Goal: Answer question/provide support: Share knowledge or assist other users

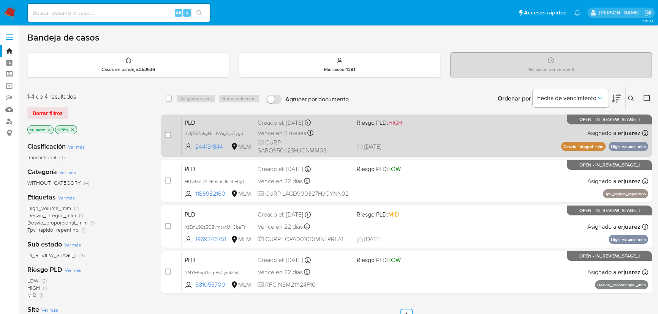
click at [344, 139] on span "CURP SARO950423HJCNMM03" at bounding box center [303, 147] width 93 height 16
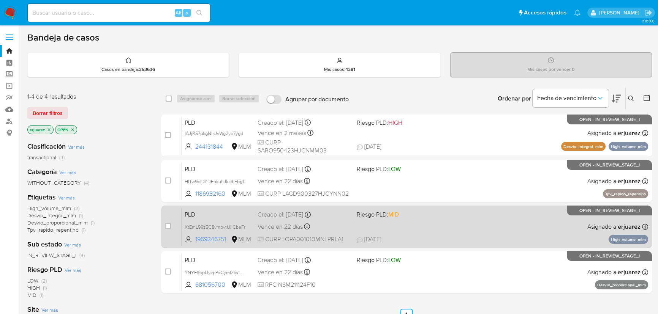
click at [319, 226] on div "Vence en 22 días Vence el 11/10/2025 02:06:39" at bounding box center [303, 227] width 93 height 10
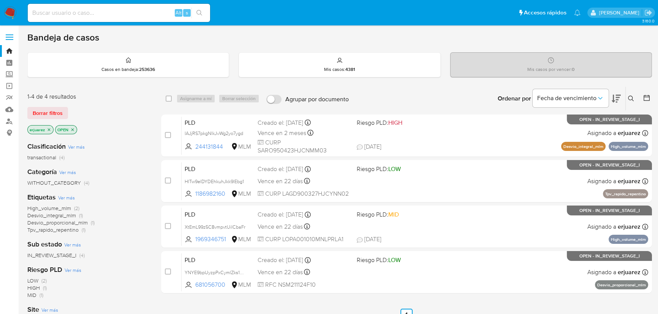
drag, startPoint x: 47, startPoint y: 130, endPoint x: 141, endPoint y: 127, distance: 94.2
click at [47, 130] on icon "close-filter" at bounding box center [49, 130] width 5 height 5
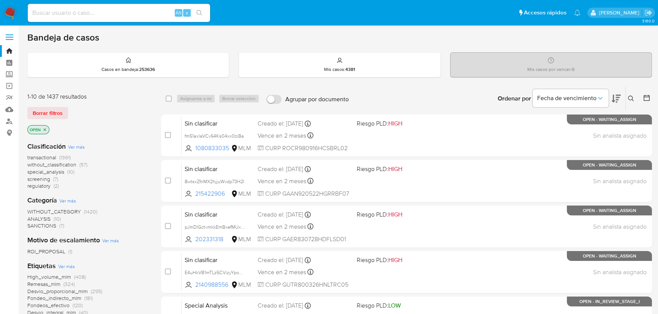
click at [631, 97] on icon at bounding box center [631, 99] width 6 height 6
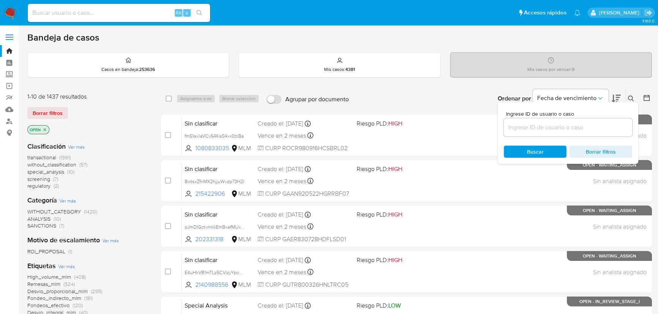
click at [532, 131] on div at bounding box center [568, 127] width 128 height 18
click at [532, 129] on input at bounding box center [568, 128] width 128 height 10
paste input "1535456904"
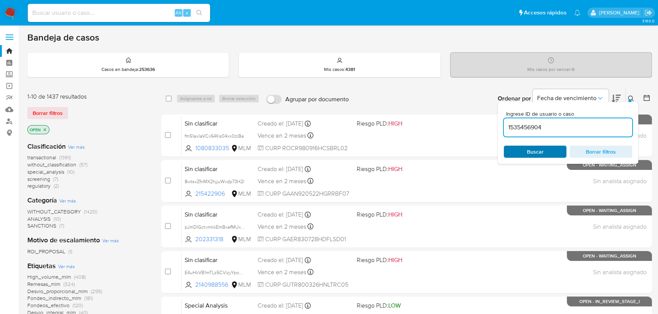
type input "1535456904"
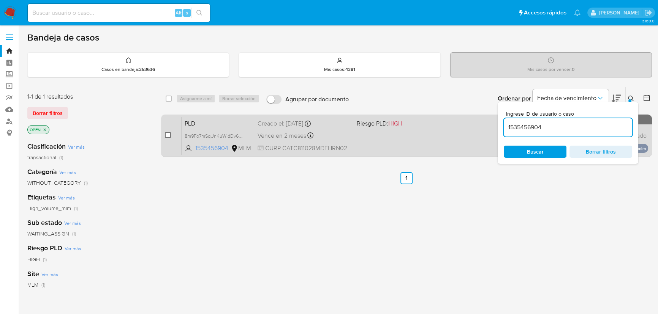
click at [166, 135] on input "checkbox" at bounding box center [168, 135] width 6 height 6
checkbox input "true"
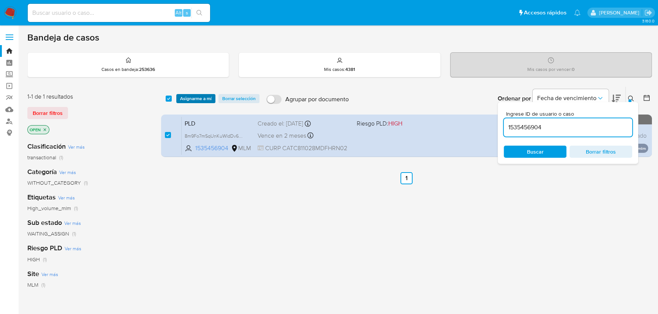
click at [187, 98] on span "Asignarme a mí" at bounding box center [196, 99] width 32 height 8
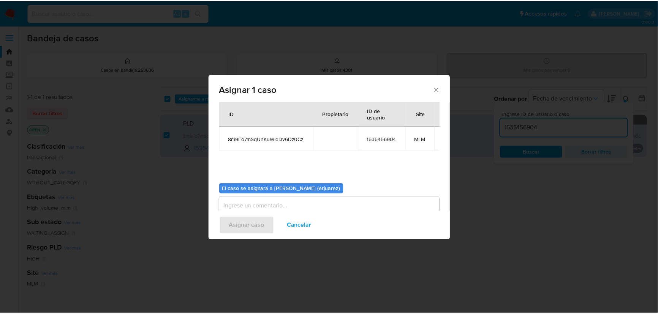
scroll to position [39, 0]
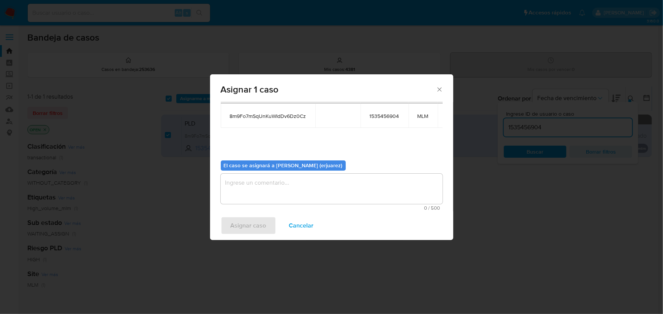
click at [271, 190] on textarea "assign-modal" at bounding box center [332, 189] width 222 height 30
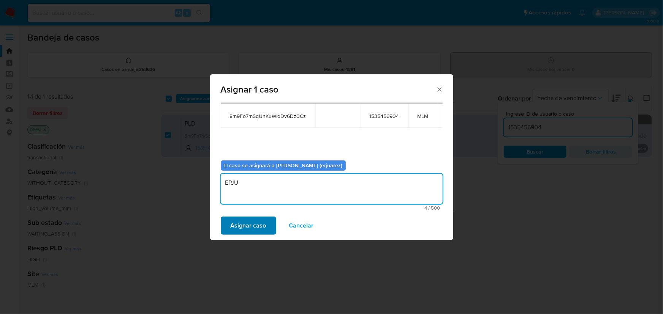
type textarea "EPJU"
click at [266, 227] on button "Asignar caso" at bounding box center [248, 226] width 55 height 18
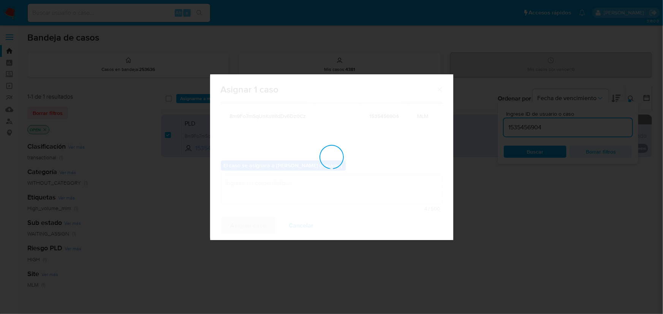
checkbox input "false"
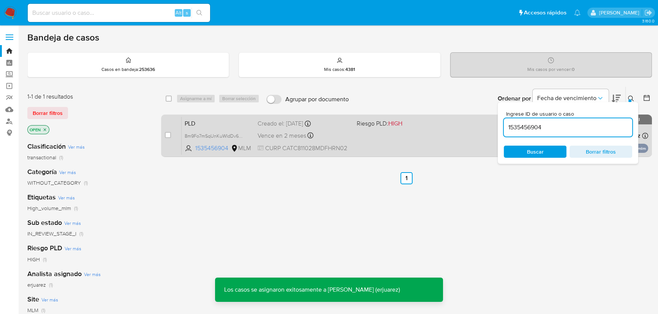
click at [377, 143] on div "PLD 8m9Fo7mSqUnKuWIdDv6Dz0Cz 1535456904 MLM Riesgo PLD: HIGH Creado el: 12/09/2…" at bounding box center [415, 136] width 466 height 38
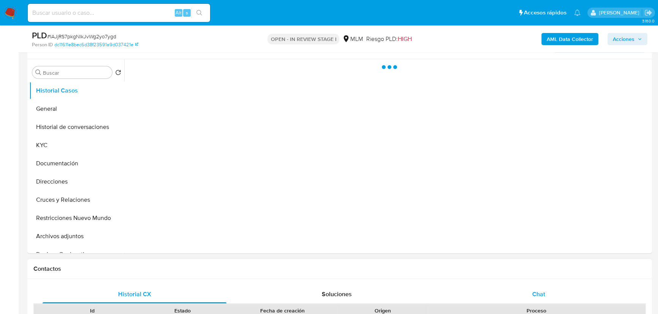
click at [547, 294] on div "Chat" at bounding box center [539, 295] width 184 height 18
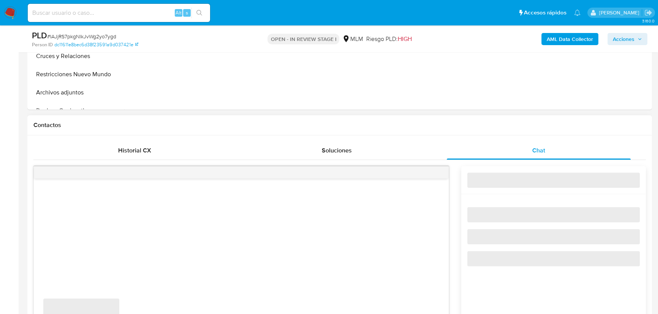
select select "10"
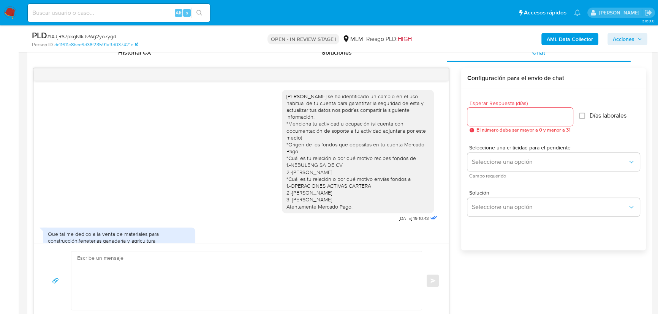
scroll to position [257, 0]
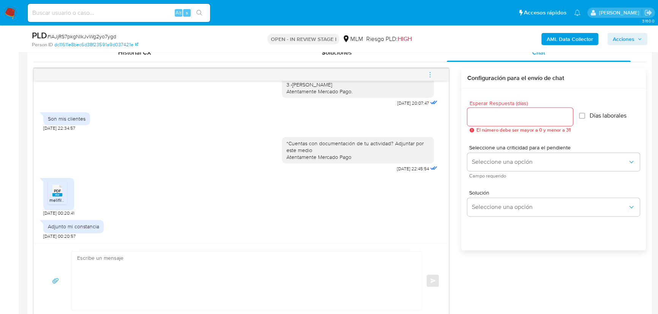
click at [61, 193] on rect at bounding box center [57, 194] width 10 height 3
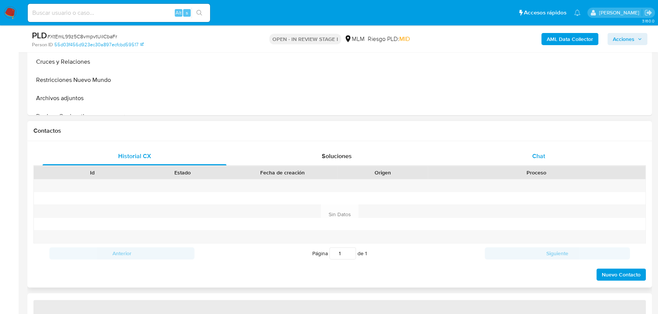
click at [543, 148] on div "Chat" at bounding box center [539, 156] width 184 height 18
select select "10"
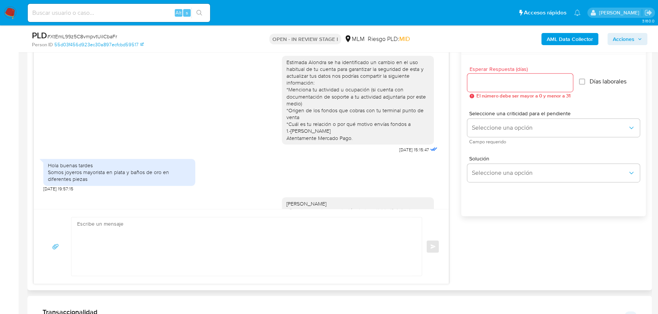
scroll to position [296, 0]
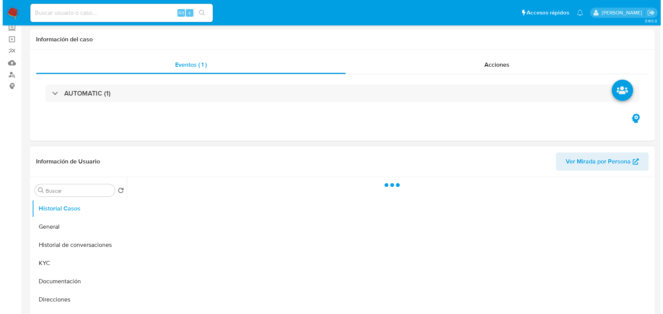
scroll to position [138, 0]
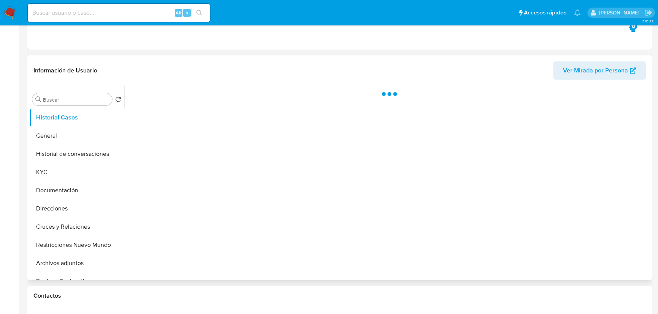
select select "10"
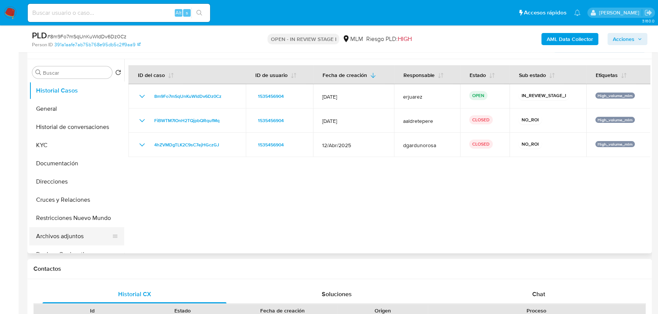
click at [64, 233] on button "Archivos adjuntos" at bounding box center [73, 236] width 89 height 18
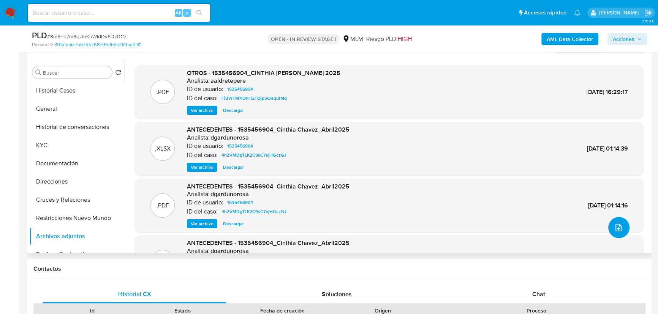
click at [614, 223] on icon "upload-file" at bounding box center [618, 227] width 9 height 9
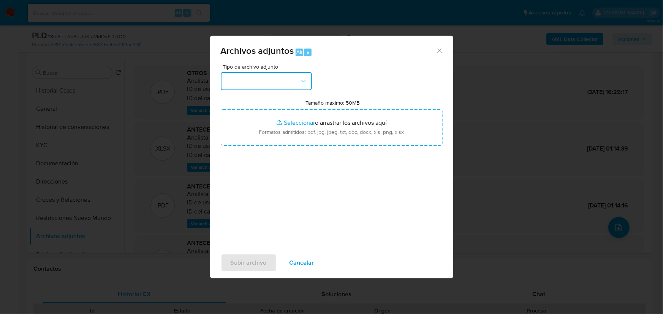
click at [249, 83] on button "button" at bounding box center [266, 81] width 91 height 18
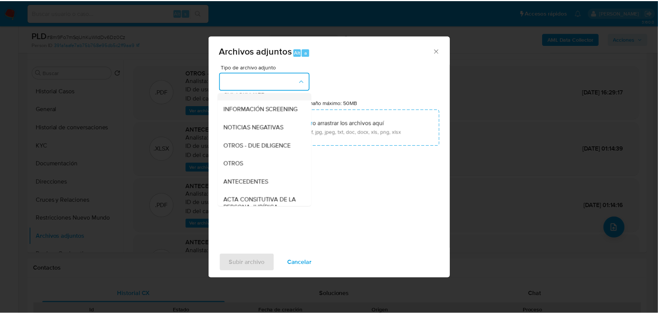
scroll to position [69, 0]
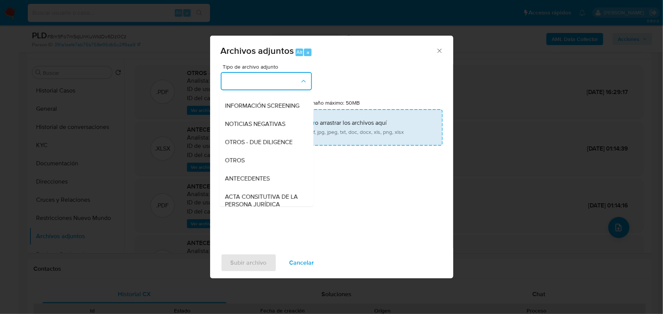
drag, startPoint x: 241, startPoint y: 167, endPoint x: 281, endPoint y: 139, distance: 49.2
click at [242, 164] on span "OTROS" at bounding box center [235, 161] width 20 height 8
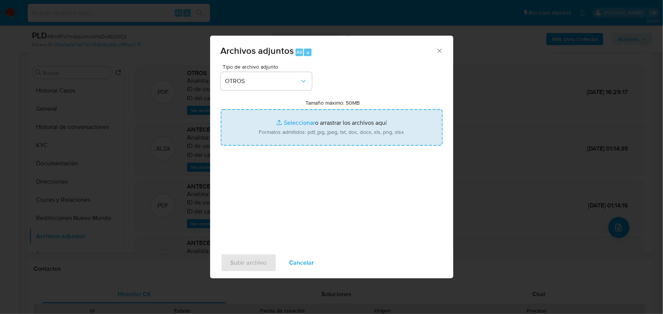
click at [284, 123] on input "Tamaño máximo: 50MB Seleccionar archivos" at bounding box center [332, 127] width 222 height 36
type input "C:\fakepath\1535456904_Cinthia Guadalupe Chavez Torres_Sep25.pdf"
click at [296, 121] on input "Tamaño máximo: 50MB Seleccionar archivos" at bounding box center [332, 127] width 222 height 36
type input "C:\fakepath\1535456904_Cinthia Guadalupe Chavez Torres_Sep25.xlsx"
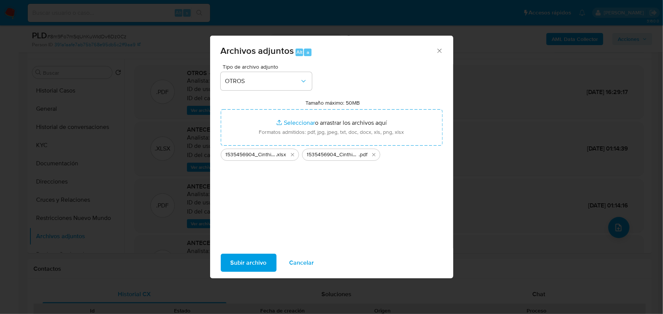
click at [242, 263] on span "Subir archivo" at bounding box center [248, 263] width 36 height 17
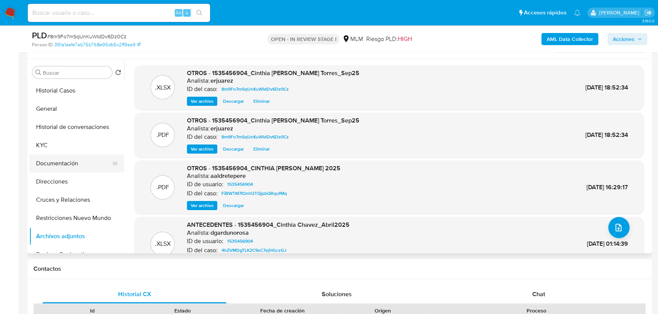
click at [82, 113] on button "General" at bounding box center [76, 109] width 95 height 18
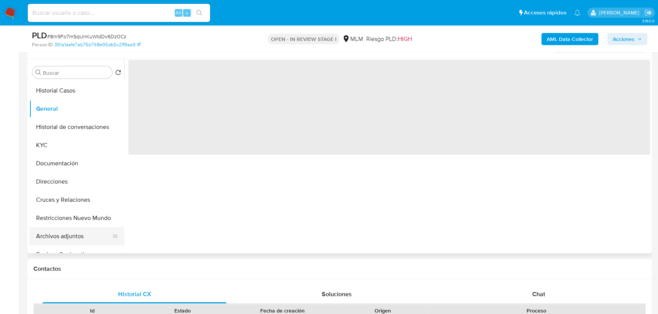
click at [71, 235] on button "Archivos adjuntos" at bounding box center [73, 236] width 89 height 18
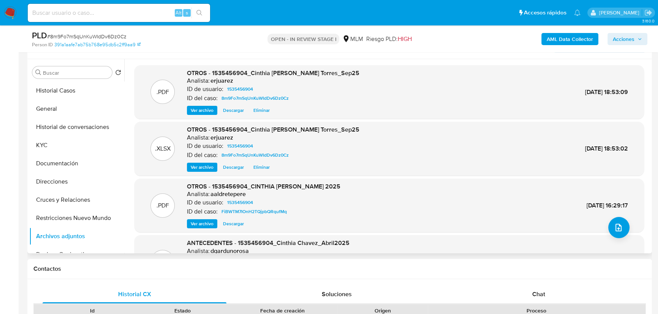
click at [204, 112] on span "Ver archivo" at bounding box center [202, 111] width 23 height 8
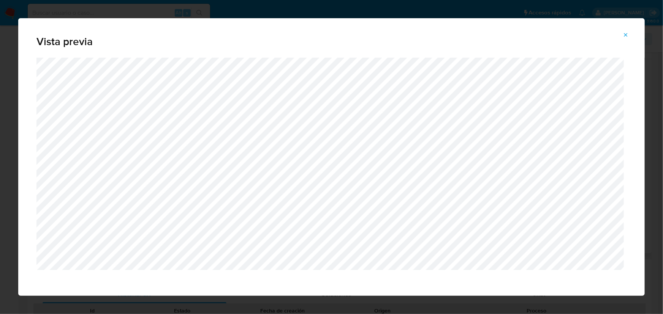
click at [628, 33] on icon "Attachment preview" at bounding box center [625, 35] width 6 height 6
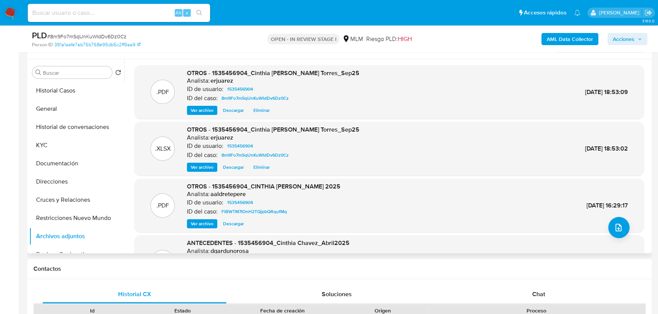
click at [619, 38] on span "Acciones" at bounding box center [623, 39] width 22 height 12
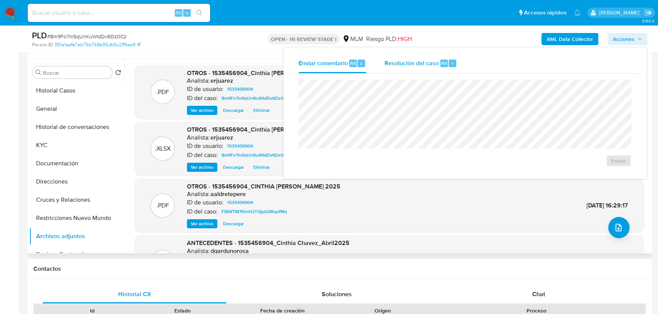
click at [415, 62] on span "Resolución del caso" at bounding box center [411, 62] width 54 height 9
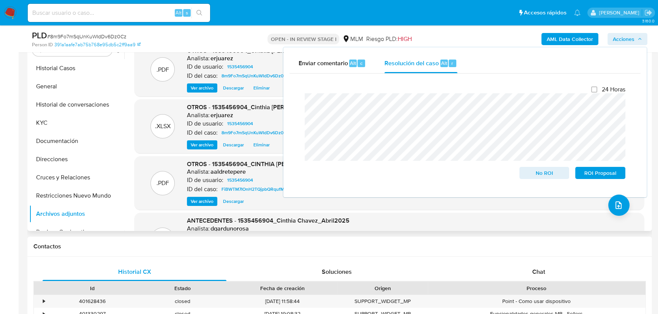
scroll to position [172, 0]
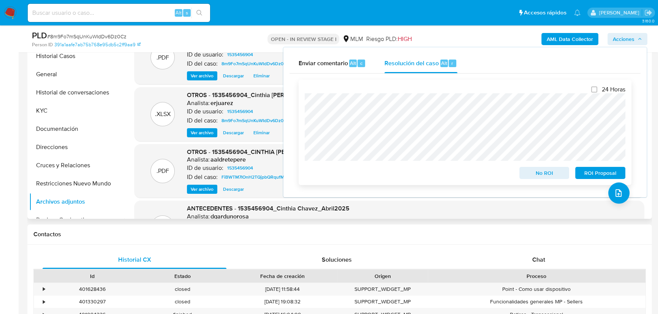
click at [540, 178] on span "No ROI" at bounding box center [543, 173] width 39 height 11
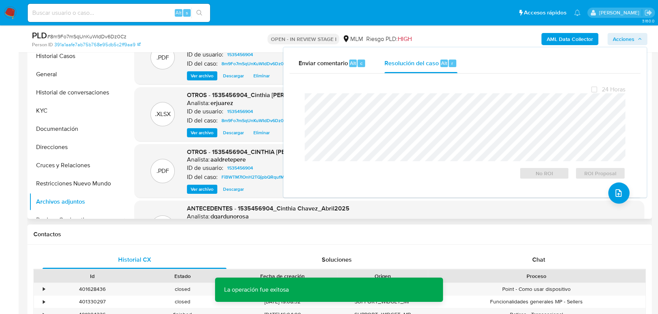
drag, startPoint x: 140, startPoint y: 227, endPoint x: 227, endPoint y: 119, distance: 137.8
click at [141, 226] on div "Contactos" at bounding box center [339, 235] width 624 height 20
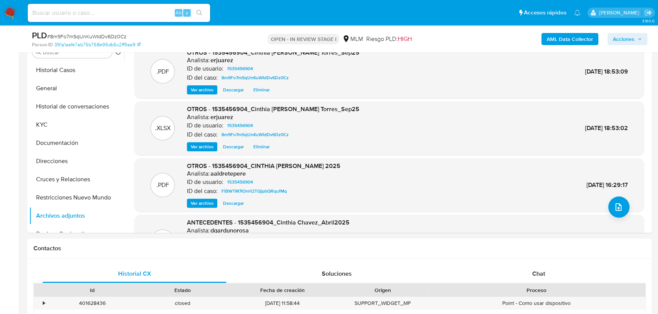
scroll to position [0, 0]
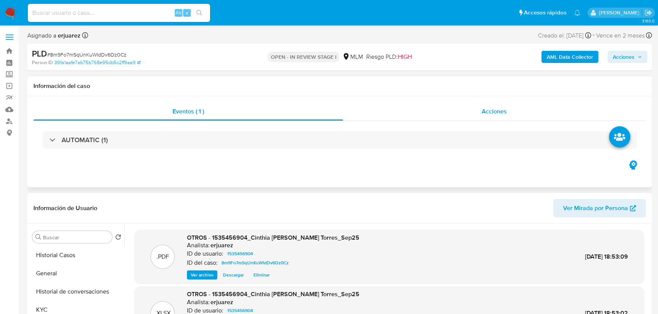
click at [458, 117] on div "Acciones" at bounding box center [494, 112] width 303 height 18
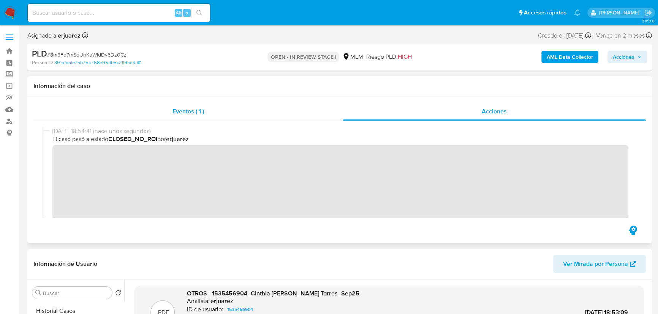
click at [200, 115] on span "Eventos ( 1 )" at bounding box center [188, 111] width 32 height 9
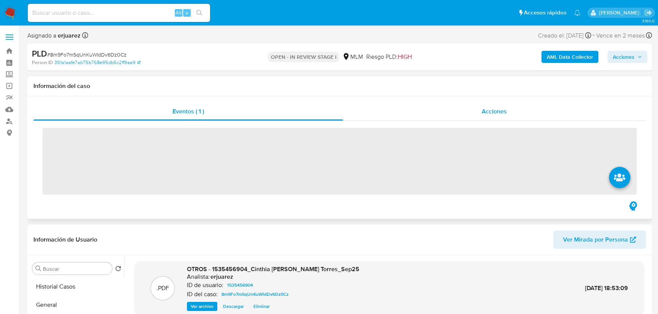
click at [446, 113] on div "Acciones" at bounding box center [494, 112] width 303 height 18
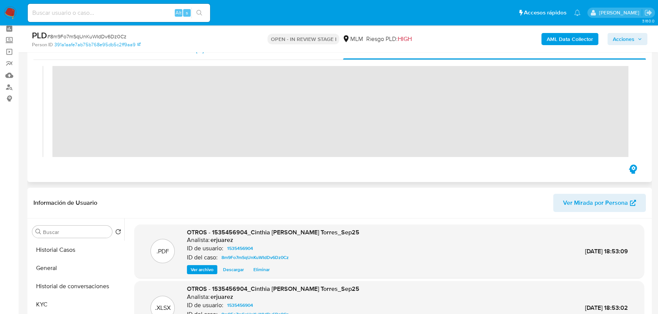
scroll to position [34, 0]
drag, startPoint x: 11, startPoint y: 13, endPoint x: 24, endPoint y: 0, distance: 18.5
click at [11, 13] on img at bounding box center [10, 12] width 13 height 13
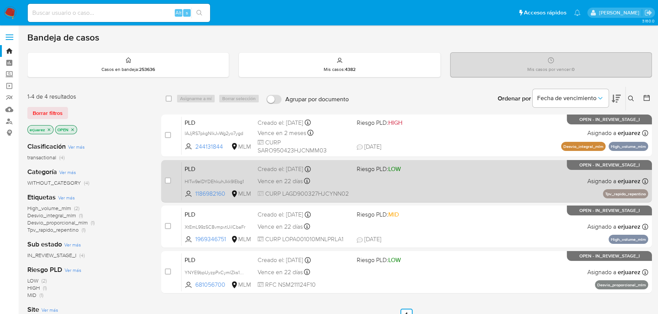
click at [541, 182] on div "PLD HITw9elDYDEhkuhJkk9lEbg1 1186982160 MLM Riesgo PLD: LOW Creado el: [DATE] C…" at bounding box center [415, 181] width 466 height 38
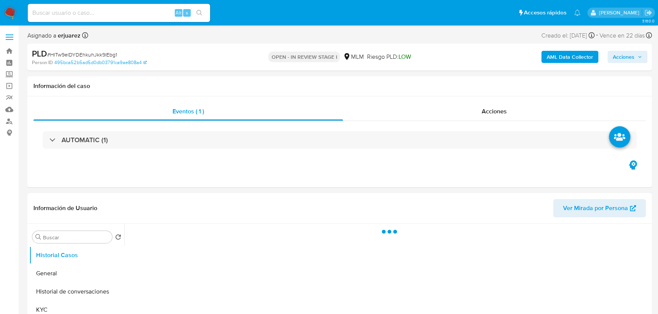
select select "10"
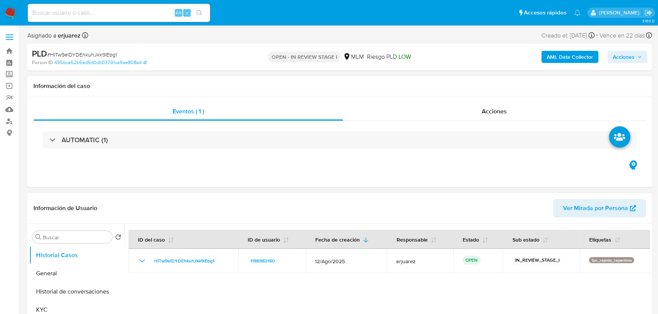
scroll to position [138, 0]
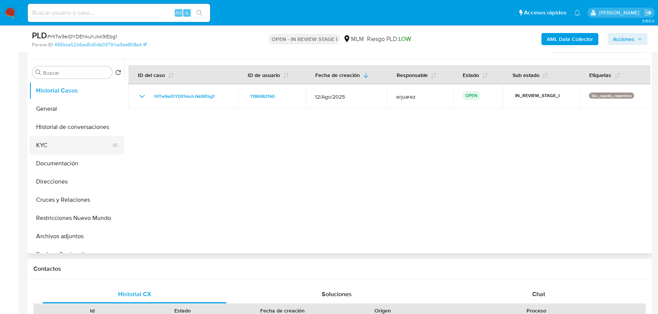
click at [57, 142] on button "KYC" at bounding box center [73, 145] width 89 height 18
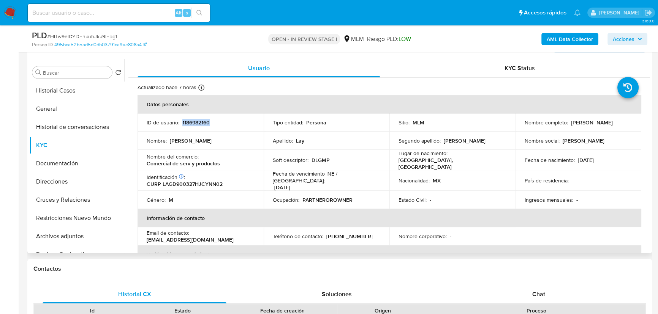
drag, startPoint x: 193, startPoint y: 124, endPoint x: 218, endPoint y: 126, distance: 24.8
click at [228, 124] on div "ID de usuario : 1186982160" at bounding box center [201, 122] width 108 height 7
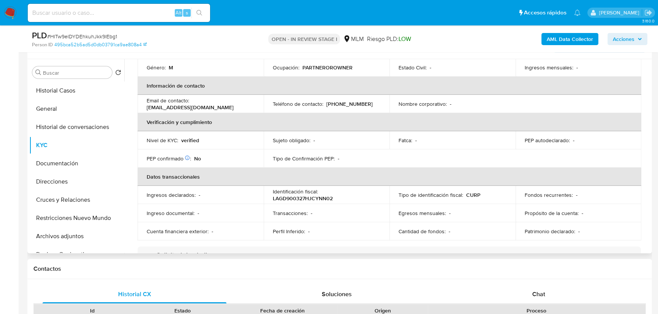
scroll to position [172, 0]
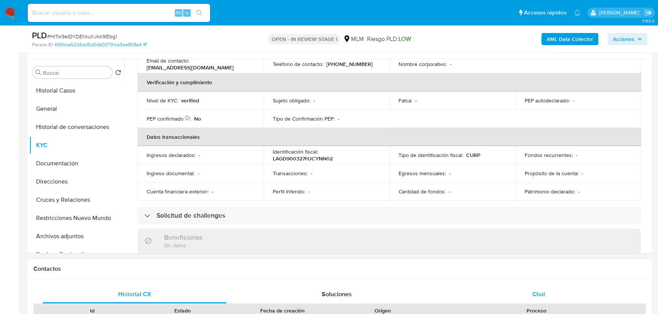
click at [534, 293] on span "Chat" at bounding box center [538, 294] width 13 height 9
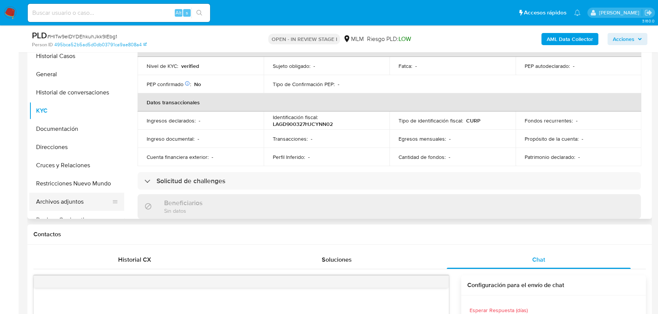
drag, startPoint x: 64, startPoint y: 202, endPoint x: 73, endPoint y: 201, distance: 9.2
click at [65, 202] on button "Archivos adjuntos" at bounding box center [73, 202] width 89 height 18
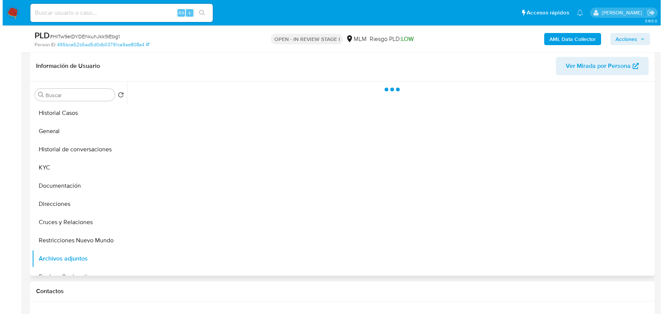
scroll to position [103, 0]
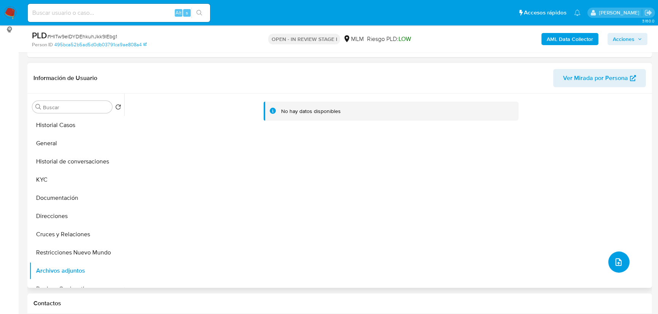
click at [614, 253] on button "upload-file" at bounding box center [618, 262] width 21 height 21
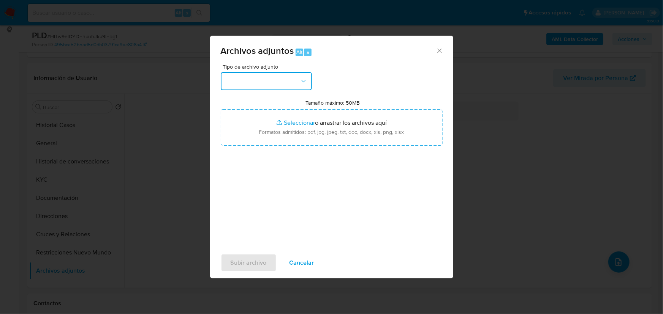
drag, startPoint x: 253, startPoint y: 80, endPoint x: 256, endPoint y: 88, distance: 8.5
click at [254, 81] on button "button" at bounding box center [266, 81] width 91 height 18
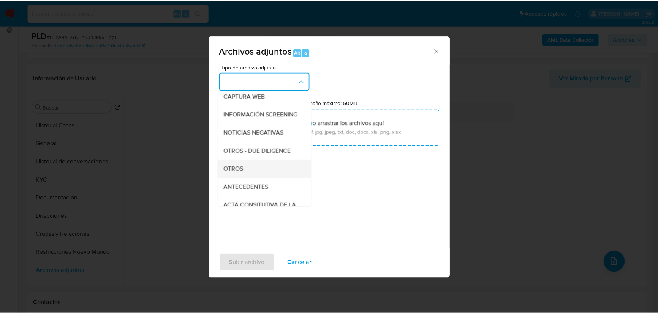
scroll to position [69, 0]
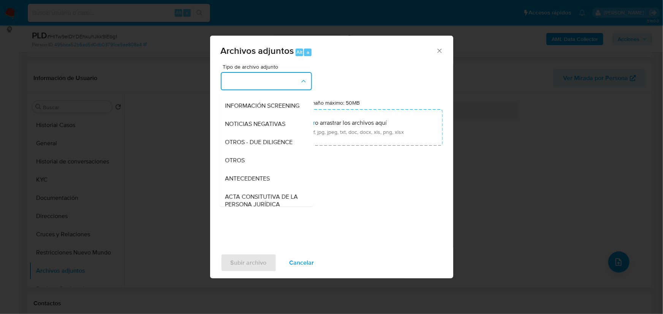
drag, startPoint x: 246, startPoint y: 165, endPoint x: 304, endPoint y: 148, distance: 60.7
click at [246, 165] on div "OTROS" at bounding box center [263, 161] width 77 height 18
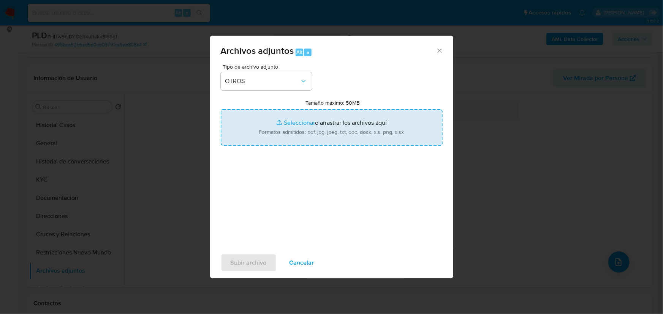
click at [302, 125] on input "Tamaño máximo: 50MB Seleccionar archivos" at bounding box center [332, 127] width 222 height 36
type input "C:\fakepath\1186982160_Daniel Lay Gonzalez_Ago25.pdf"
click at [303, 123] on input "Tamaño máximo: 50MB Seleccionar archivos" at bounding box center [332, 127] width 222 height 36
type input "C:\fakepath\1186982160_Daniel Lay Gonzalez_Ago25.xlsx"
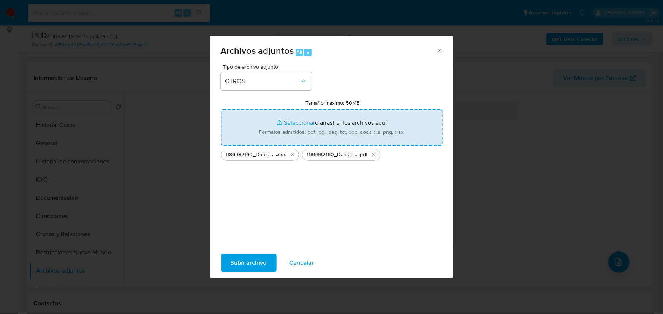
click at [247, 264] on span "Subir archivo" at bounding box center [248, 263] width 36 height 17
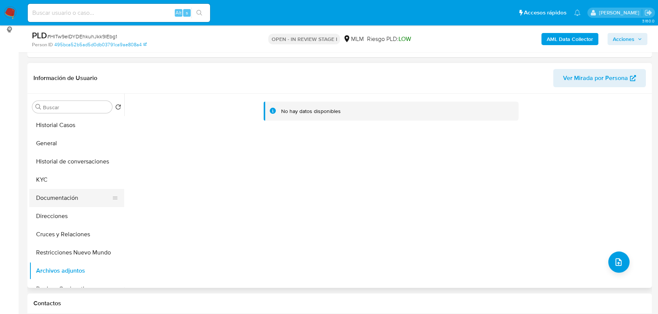
click at [72, 149] on button "General" at bounding box center [76, 143] width 95 height 18
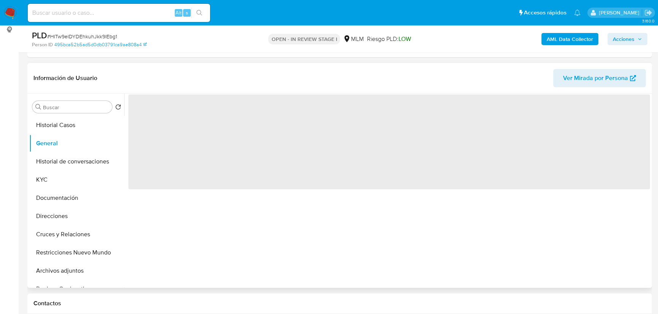
drag, startPoint x: 57, startPoint y: 271, endPoint x: 135, endPoint y: 234, distance: 86.3
click at [57, 271] on button "Archivos adjuntos" at bounding box center [76, 271] width 95 height 18
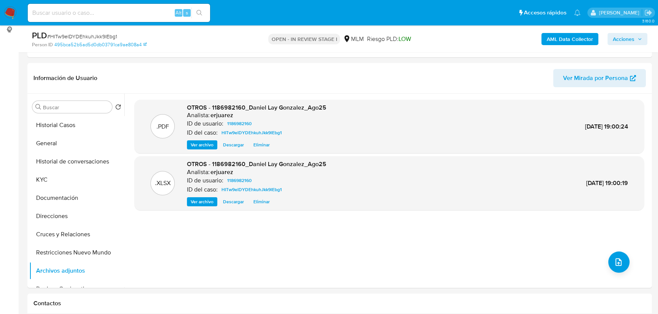
drag, startPoint x: 627, startPoint y: 34, endPoint x: 618, endPoint y: 35, distance: 8.7
click at [626, 35] on span "Acciones" at bounding box center [623, 39] width 22 height 12
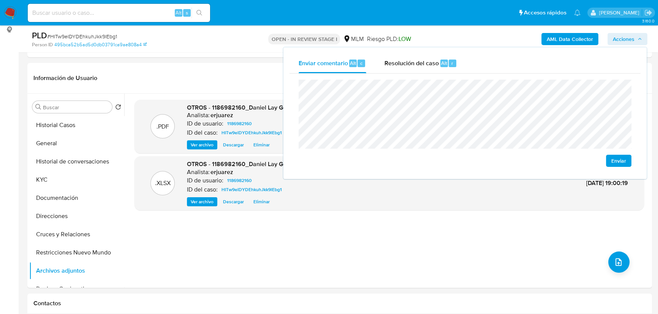
click at [614, 158] on span "Enviar" at bounding box center [618, 161] width 15 height 11
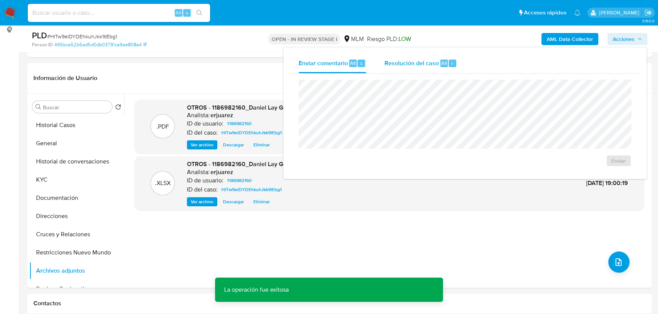
click at [410, 62] on span "Resolución del caso" at bounding box center [411, 62] width 54 height 9
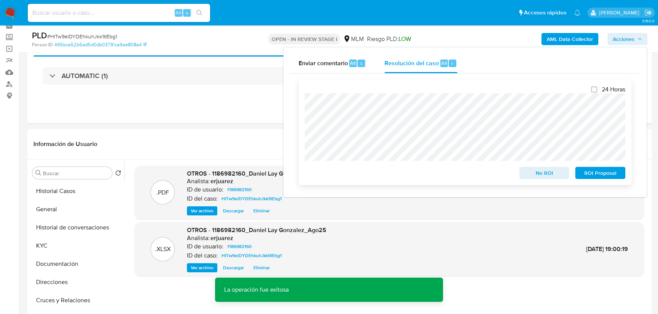
scroll to position [0, 0]
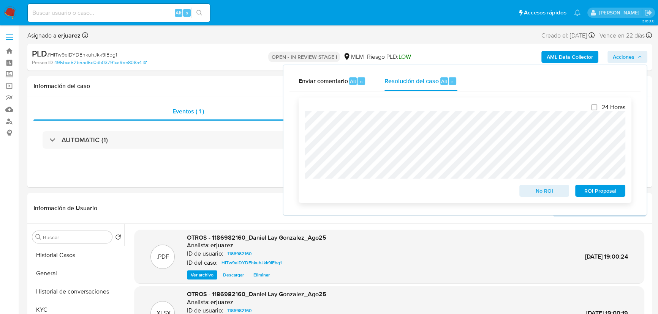
click at [598, 194] on span "ROI Proposal" at bounding box center [599, 191] width 39 height 11
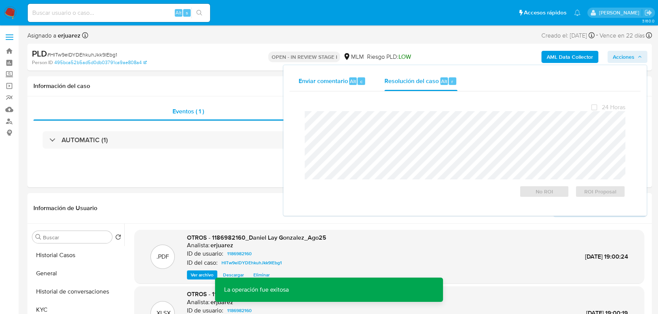
click at [343, 80] on span "Enviar comentario" at bounding box center [322, 81] width 49 height 9
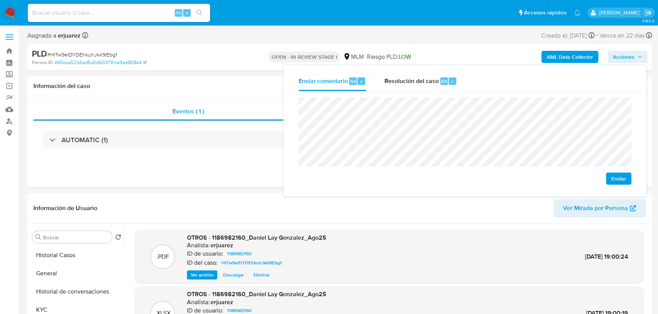
click at [617, 174] on span "Enviar" at bounding box center [618, 179] width 15 height 11
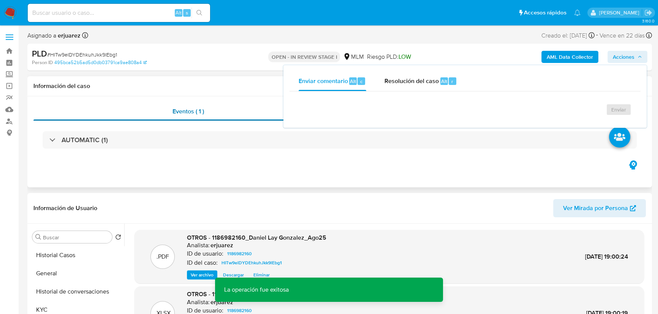
drag, startPoint x: 226, startPoint y: 178, endPoint x: 331, endPoint y: 105, distance: 128.2
click at [228, 175] on div "Eventos ( 1 ) Acciones AUTOMATIC (1)" at bounding box center [339, 141] width 624 height 91
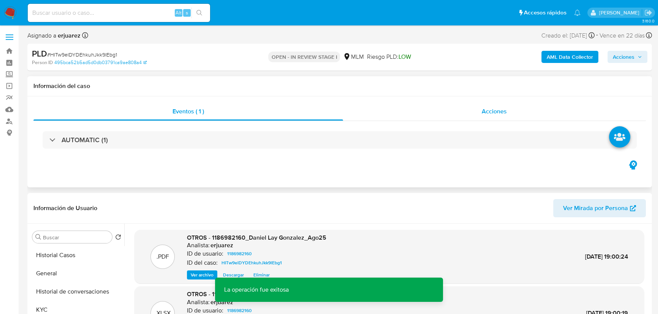
click at [425, 120] on div "Acciones" at bounding box center [494, 112] width 303 height 18
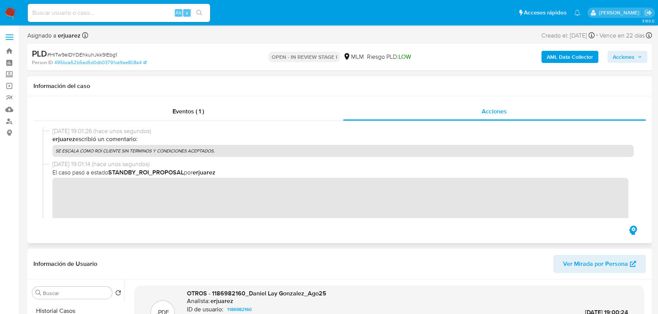
scroll to position [138, 0]
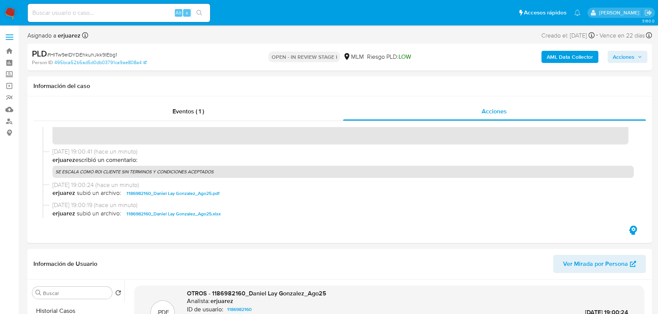
click at [11, 13] on img at bounding box center [10, 12] width 13 height 13
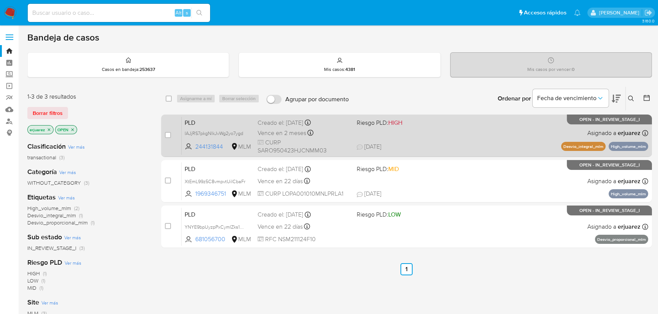
click at [439, 143] on span "18/09/2025 18/09/2025 18:20" at bounding box center [453, 147] width 192 height 8
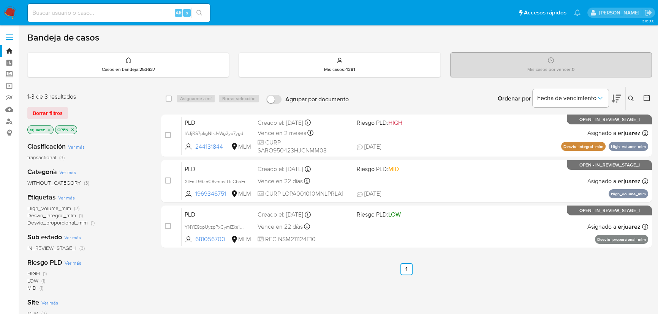
click at [72, 13] on input at bounding box center [119, 13] width 182 height 10
paste input "1535456904"
type input "1535456904"
click at [201, 11] on icon "search-icon" at bounding box center [199, 13] width 6 height 6
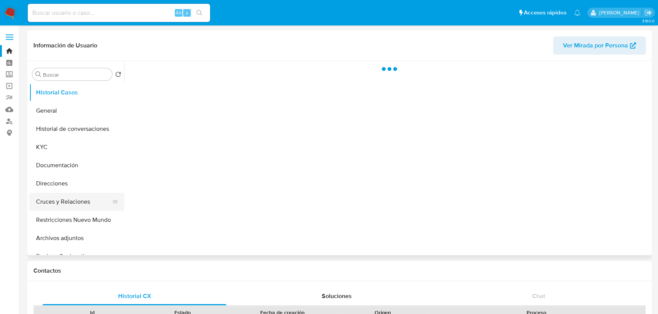
select select "10"
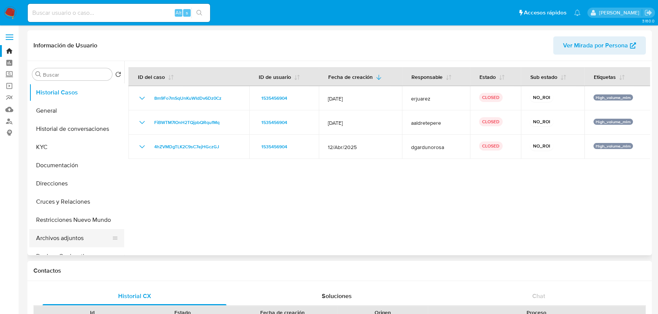
click at [66, 235] on button "Archivos adjuntos" at bounding box center [73, 238] width 89 height 18
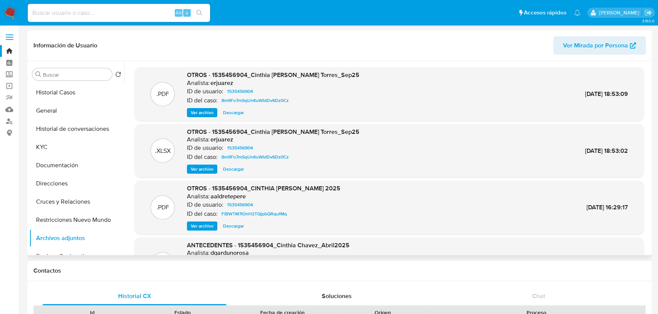
click at [194, 168] on span "Ver archivo" at bounding box center [202, 170] width 23 height 8
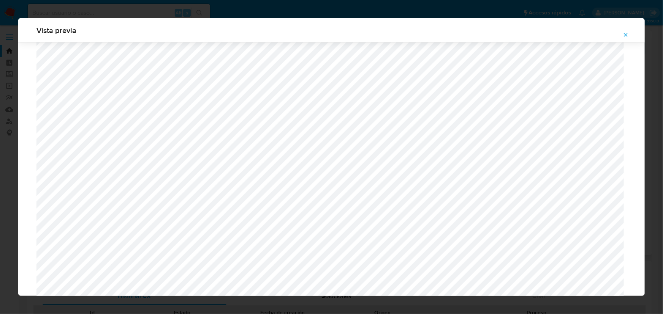
scroll to position [223, 0]
click at [627, 34] on icon "Attachment preview" at bounding box center [625, 35] width 6 height 6
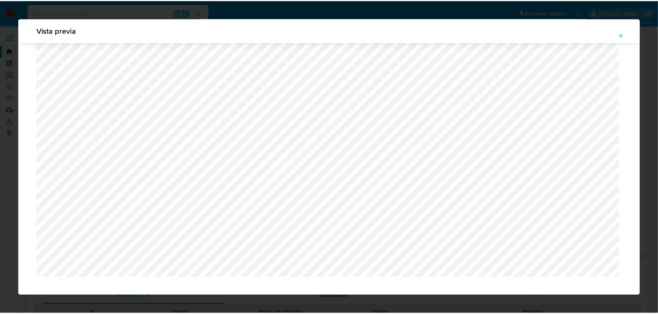
scroll to position [0, 0]
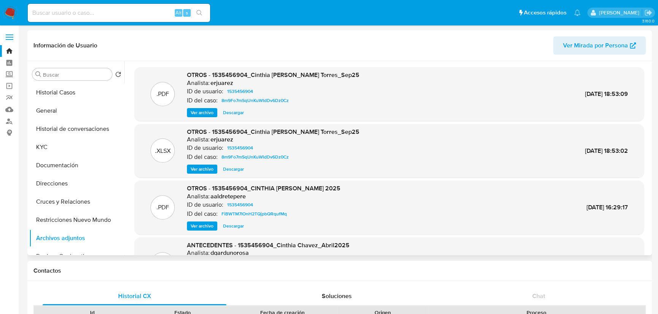
click at [230, 168] on span "Descargar" at bounding box center [233, 170] width 21 height 8
click at [463, 154] on div ".XLSX OTROS - 1535456904_Cinthia Guadalupe Chavez Torres_Sep25 Analista: erjuar…" at bounding box center [389, 151] width 502 height 46
click at [14, 13] on img at bounding box center [10, 12] width 13 height 13
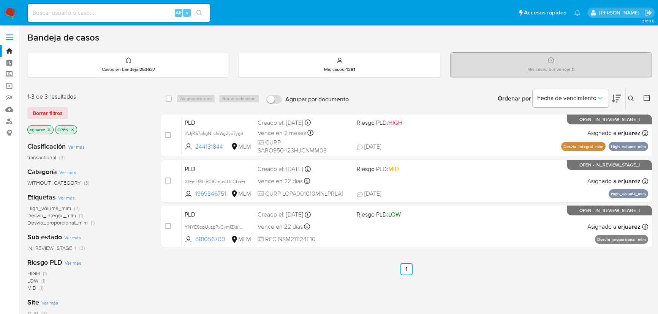
click at [49, 129] on icon "close-filter" at bounding box center [49, 130] width 5 height 5
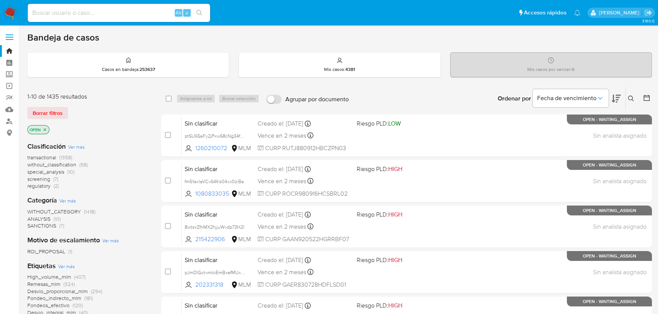
click at [628, 98] on icon at bounding box center [631, 99] width 6 height 6
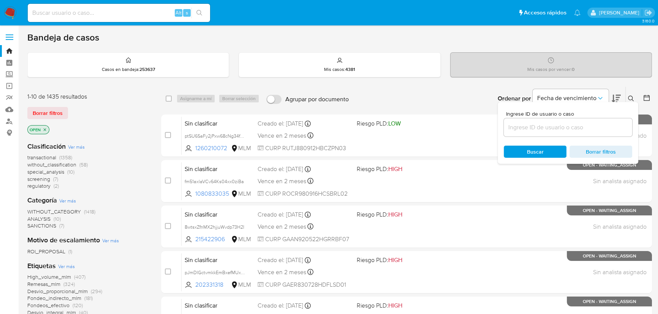
click at [558, 127] on input at bounding box center [568, 128] width 128 height 10
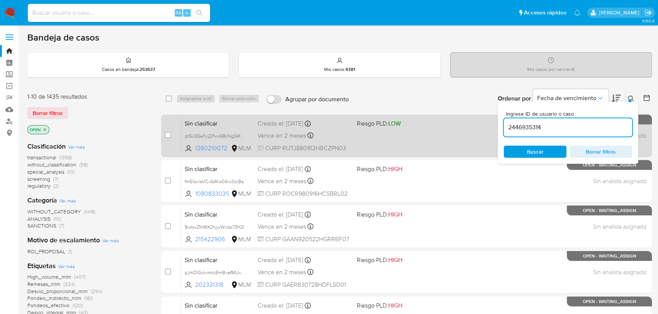
type input "2446935314"
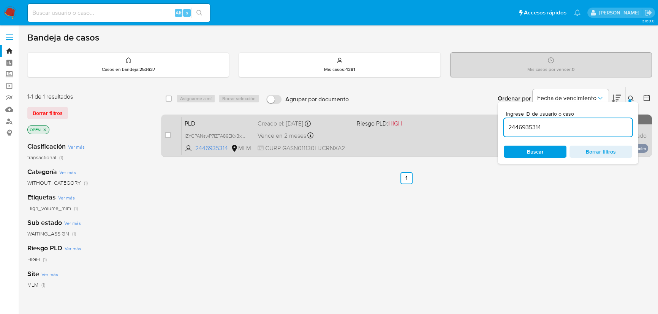
drag, startPoint x: 195, startPoint y: 135, endPoint x: 265, endPoint y: 117, distance: 72.8
click at [197, 134] on span "iZYCPANswP7IZTA89EKxBxTb" at bounding box center [216, 135] width 62 height 8
click at [356, 131] on div "PLD iZYCPANswP7IZTA89EKxBxTb 2446935314 MLM Riesgo PLD: HIGH Creado el: 12/09/2…" at bounding box center [415, 136] width 466 height 38
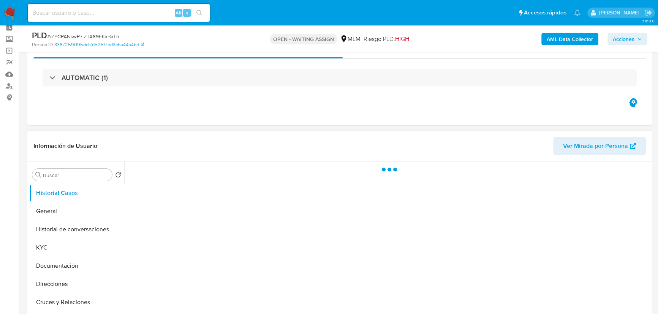
scroll to position [69, 0]
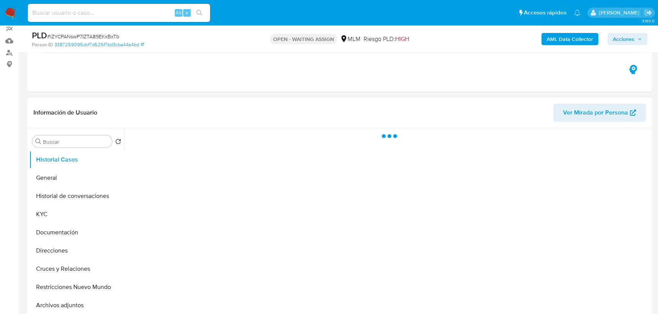
select select "10"
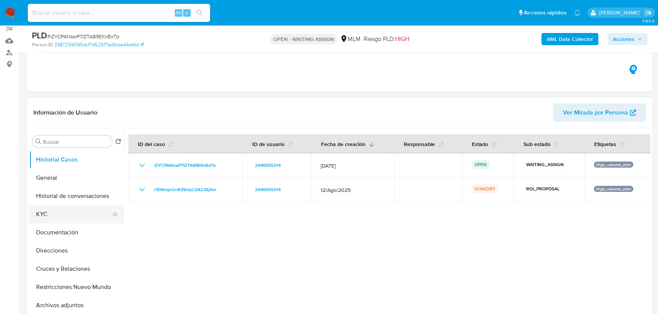
click at [48, 216] on button "KYC" at bounding box center [73, 214] width 89 height 18
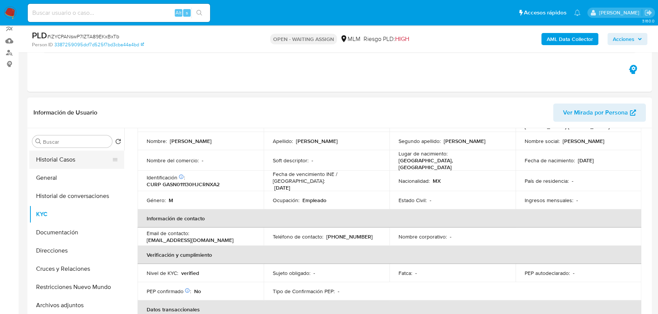
click at [71, 162] on button "Historial Casos" at bounding box center [73, 160] width 89 height 18
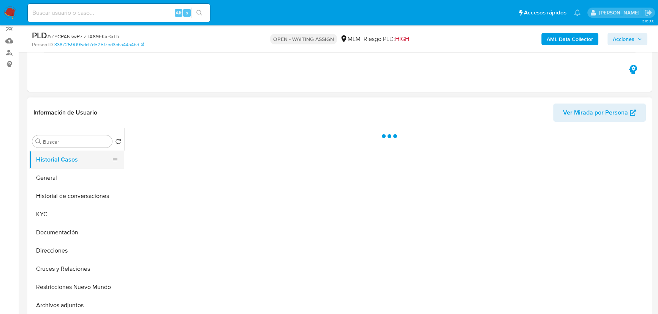
scroll to position [0, 0]
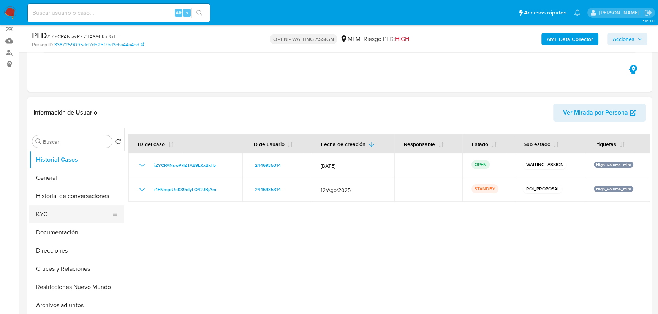
drag, startPoint x: 45, startPoint y: 216, endPoint x: 72, endPoint y: 213, distance: 27.1
click at [47, 215] on button "KYC" at bounding box center [73, 214] width 89 height 18
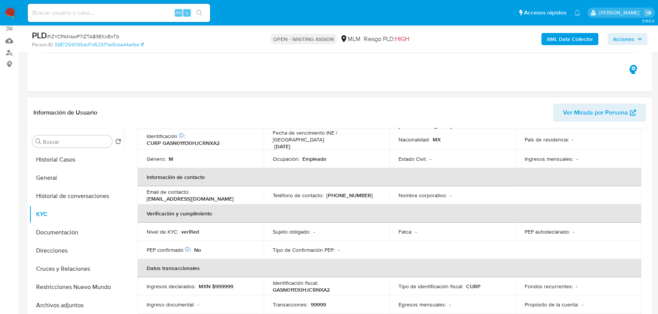
scroll to position [276, 0]
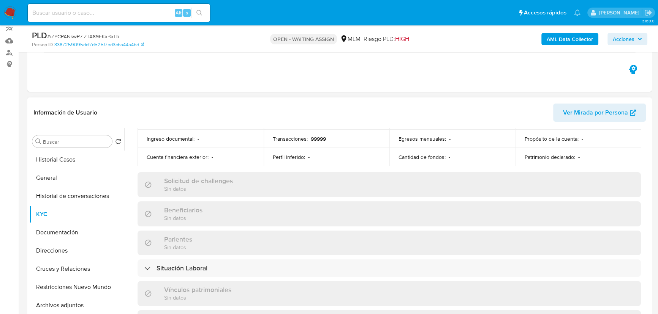
drag, startPoint x: 60, startPoint y: 215, endPoint x: 158, endPoint y: 205, distance: 98.2
click at [61, 216] on button "KYC" at bounding box center [76, 214] width 95 height 18
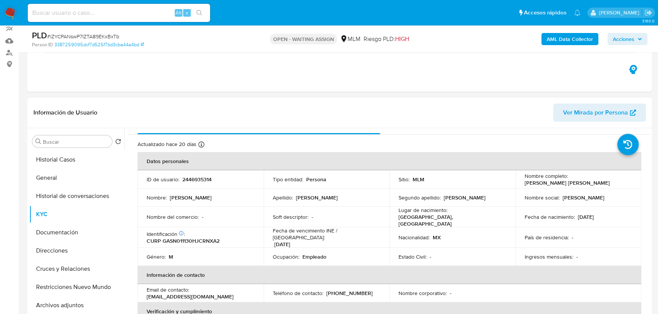
scroll to position [12, 0]
click at [72, 159] on button "Historial Casos" at bounding box center [73, 160] width 89 height 18
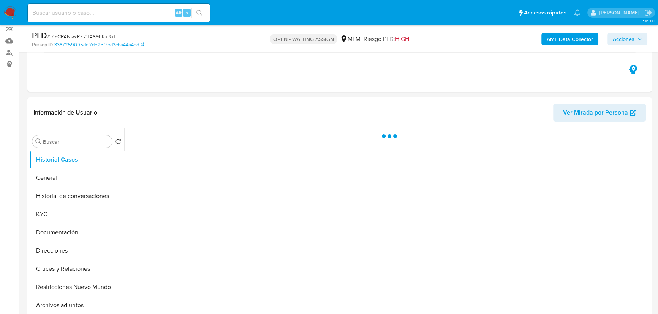
scroll to position [0, 0]
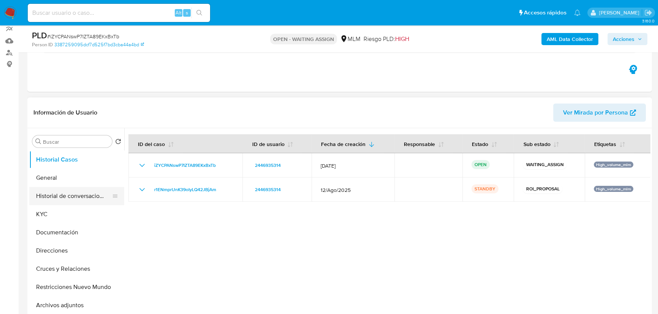
drag, startPoint x: 82, startPoint y: 197, endPoint x: 95, endPoint y: 194, distance: 13.4
click at [85, 197] on button "Historial de conversaciones" at bounding box center [73, 196] width 89 height 18
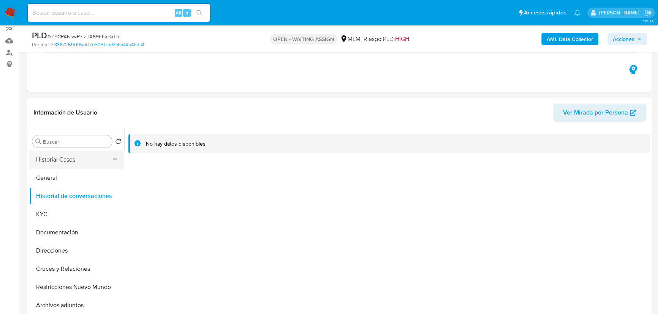
click at [53, 158] on button "Historial Casos" at bounding box center [73, 160] width 89 height 18
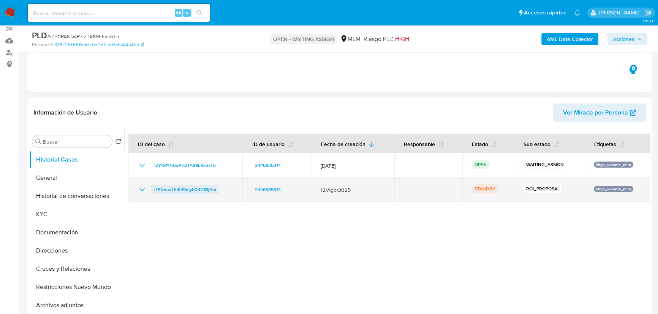
click at [191, 188] on span "r1ENmprUnK39oIyLQ42JBjAm" at bounding box center [185, 189] width 62 height 9
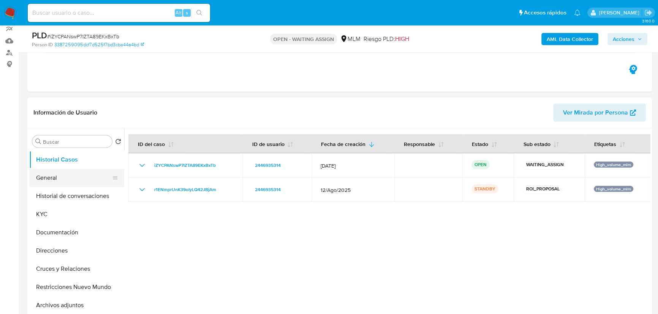
click at [66, 175] on button "General" at bounding box center [73, 178] width 89 height 18
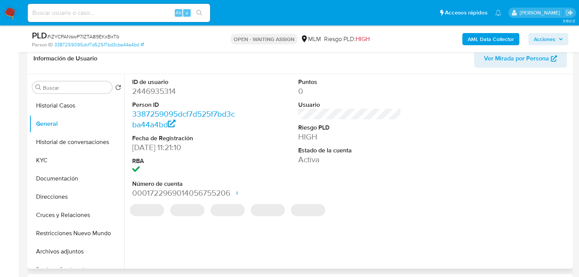
scroll to position [108, 0]
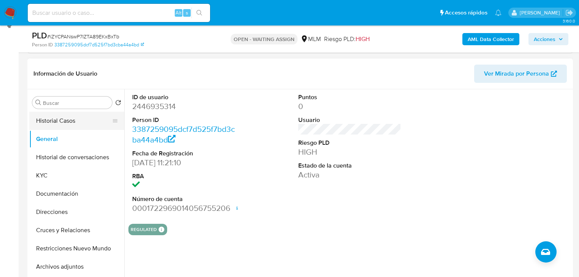
drag, startPoint x: 71, startPoint y: 119, endPoint x: 88, endPoint y: 119, distance: 17.1
click at [73, 119] on button "Historial Casos" at bounding box center [73, 121] width 89 height 18
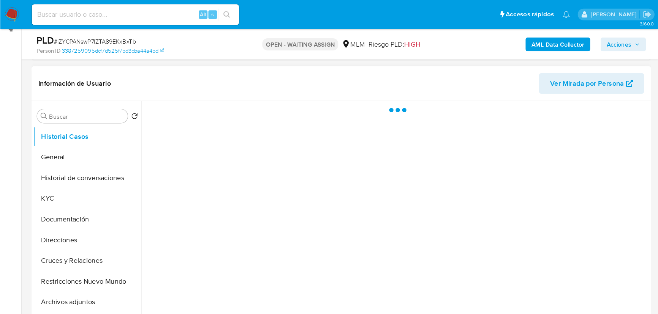
scroll to position [107, 0]
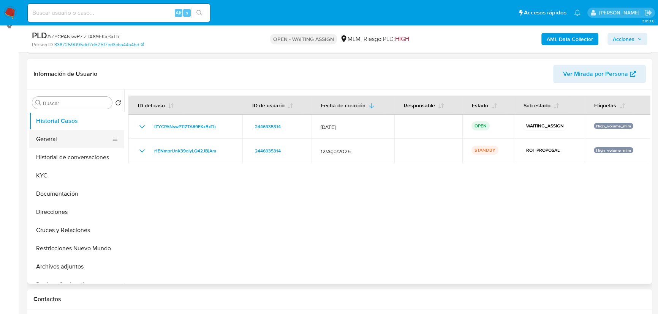
click at [57, 131] on button "General" at bounding box center [73, 139] width 89 height 18
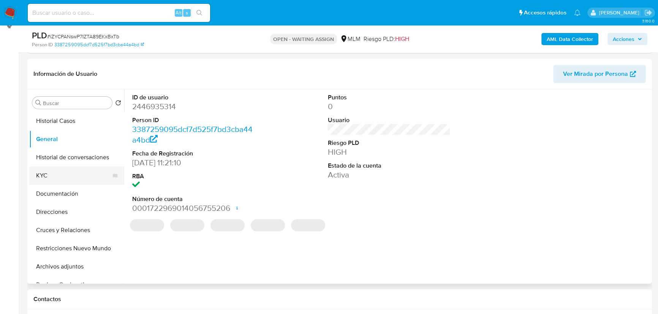
click at [60, 177] on button "KYC" at bounding box center [73, 176] width 89 height 18
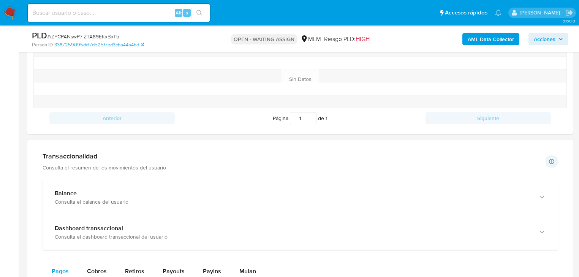
scroll to position [533, 0]
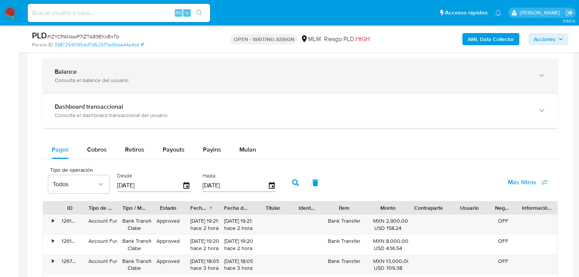
drag, startPoint x: 109, startPoint y: 74, endPoint x: 146, endPoint y: 81, distance: 37.4
click at [109, 74] on div "Balance" at bounding box center [292, 72] width 475 height 8
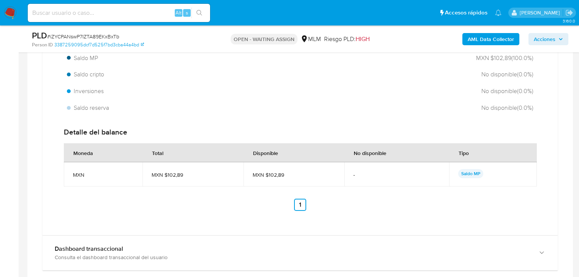
scroll to position [715, 0]
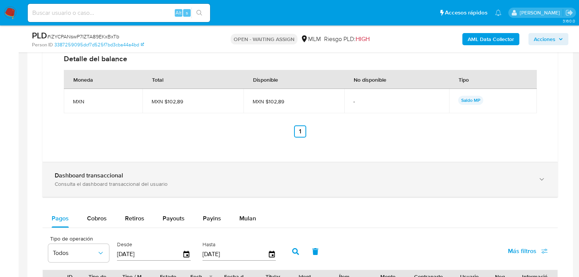
drag, startPoint x: 115, startPoint y: 180, endPoint x: 187, endPoint y: 179, distance: 71.4
click at [115, 180] on div "Consulta el dashboard transaccional del usuario" at bounding box center [292, 183] width 475 height 7
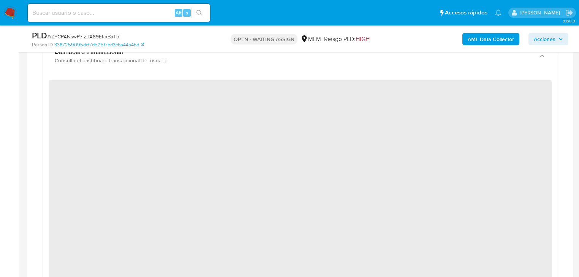
scroll to position [837, 0]
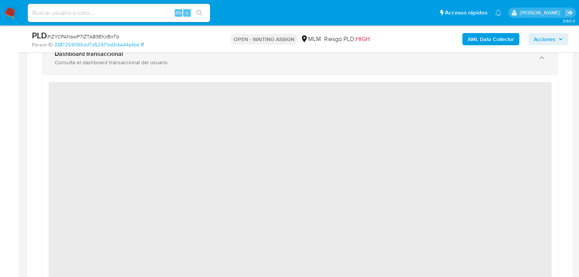
click at [169, 66] on div "Dashboard transaccional Consulta el dashboard transaccional del usuario" at bounding box center [300, 58] width 515 height 35
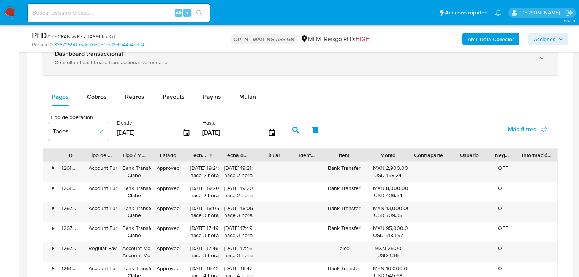
click at [159, 65] on div "Consulta el dashboard transaccional del usuario" at bounding box center [292, 62] width 475 height 7
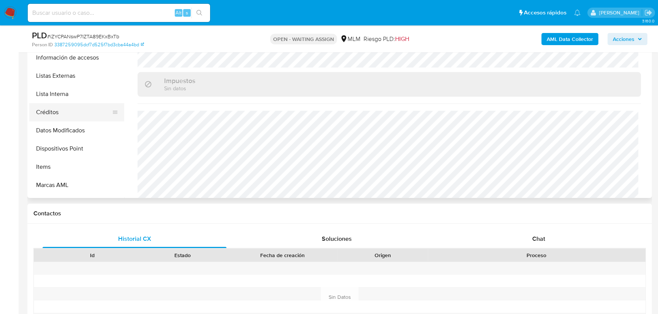
scroll to position [148, 0]
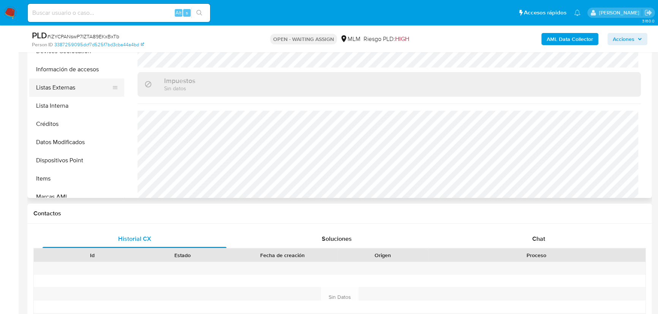
click at [59, 82] on button "Listas Externas" at bounding box center [73, 88] width 89 height 18
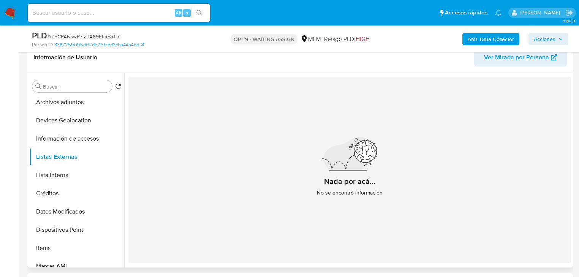
scroll to position [94, 0]
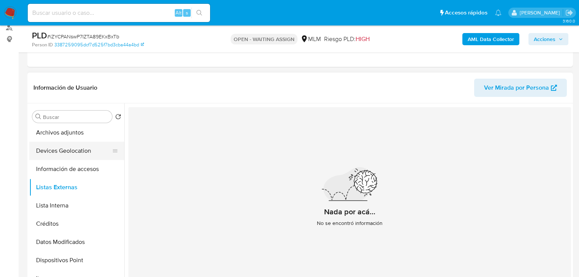
click at [66, 144] on button "Devices Geolocation" at bounding box center [73, 151] width 89 height 18
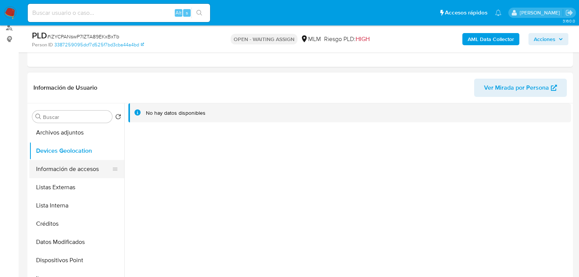
click at [53, 175] on button "Información de accesos" at bounding box center [73, 169] width 89 height 18
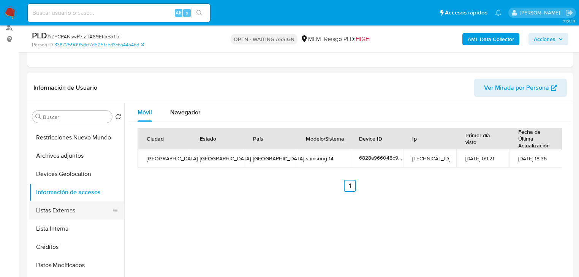
scroll to position [57, 0]
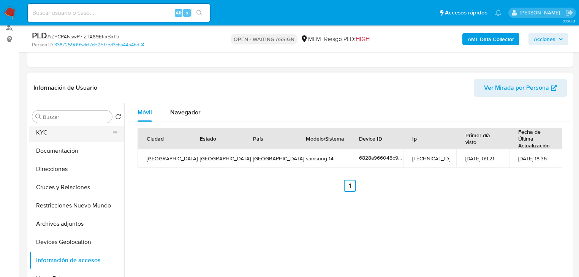
drag, startPoint x: 46, startPoint y: 134, endPoint x: 104, endPoint y: 130, distance: 57.8
click at [47, 134] on button "KYC" at bounding box center [73, 132] width 89 height 18
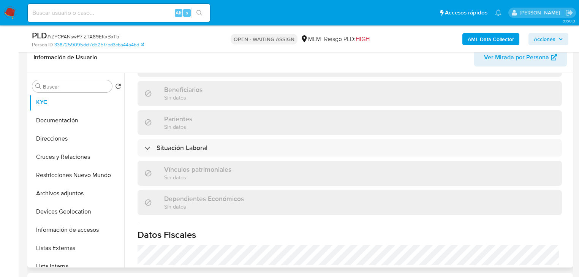
scroll to position [425, 0]
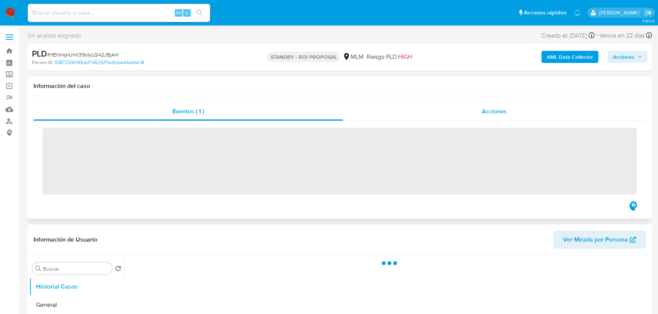
click at [463, 114] on div "Acciones" at bounding box center [494, 112] width 303 height 18
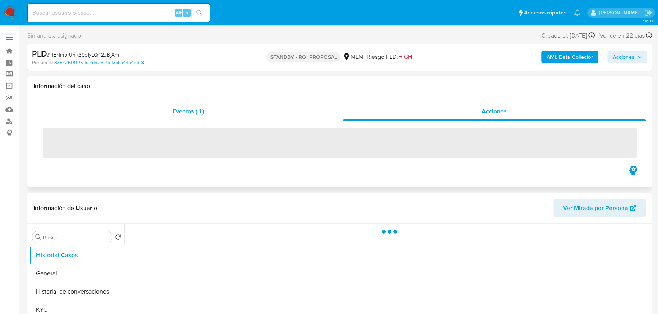
select select "10"
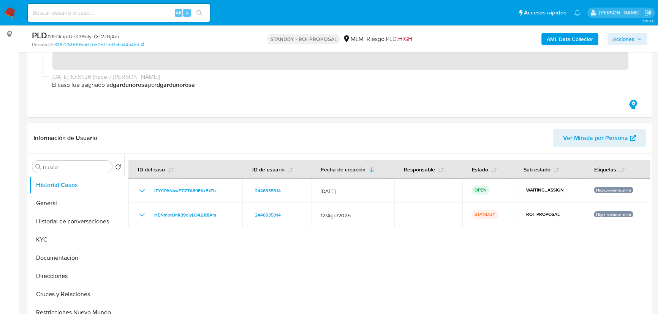
scroll to position [172, 0]
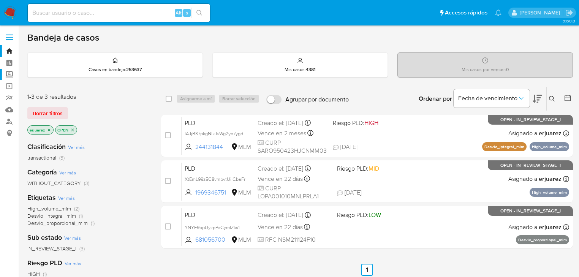
drag, startPoint x: 12, startPoint y: 73, endPoint x: 26, endPoint y: 76, distance: 14.4
click at [12, 73] on label "Screening" at bounding box center [45, 75] width 90 height 12
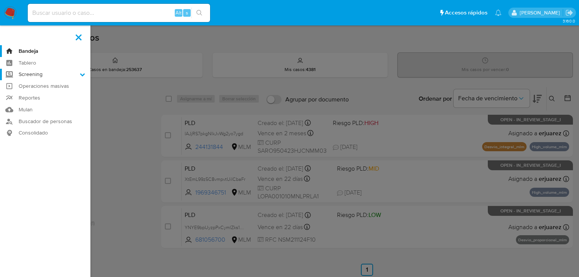
click at [0, 0] on input "Screening" at bounding box center [0, 0] width 0 height 0
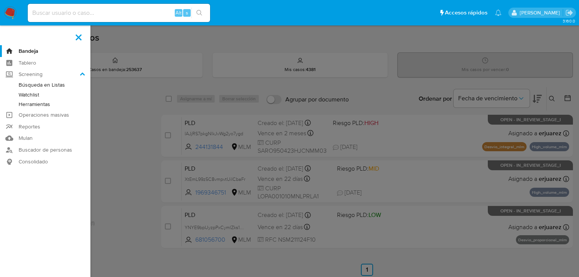
click at [39, 96] on link "Watchlist" at bounding box center [45, 94] width 90 height 9
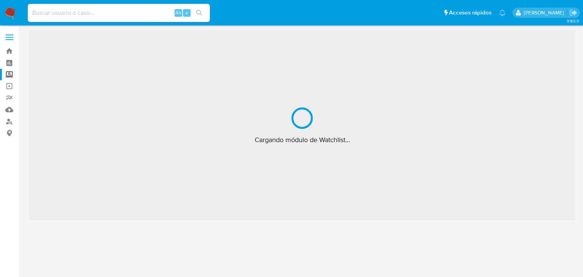
click at [9, 73] on label "Screening" at bounding box center [45, 75] width 90 height 12
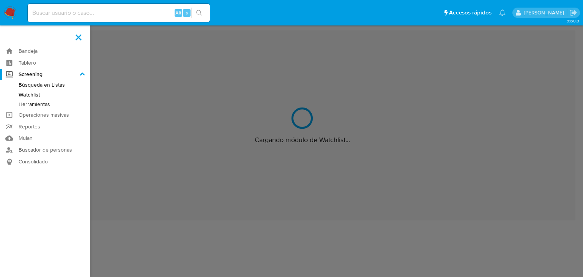
click at [0, 0] on input "Screening" at bounding box center [0, 0] width 0 height 0
click at [36, 106] on link "Herramientas" at bounding box center [45, 103] width 90 height 9
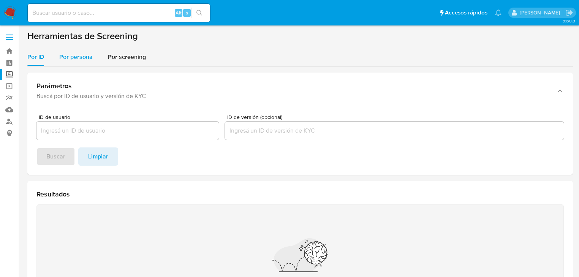
click at [85, 62] on div "Por persona" at bounding box center [75, 57] width 33 height 18
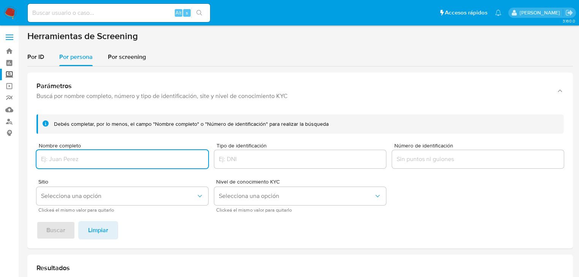
click at [62, 162] on input "Nombre completo" at bounding box center [122, 159] width 172 height 10
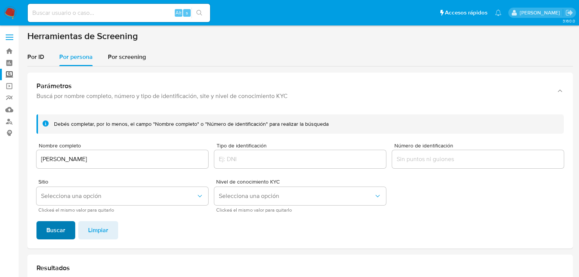
click at [52, 229] on span "Buscar" at bounding box center [55, 230] width 19 height 17
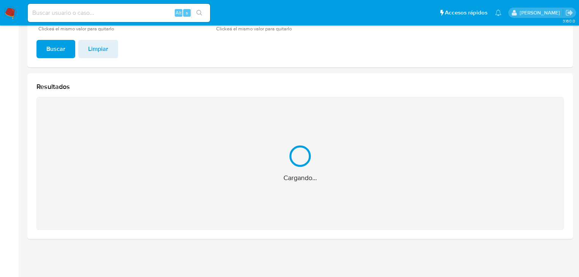
scroll to position [61, 0]
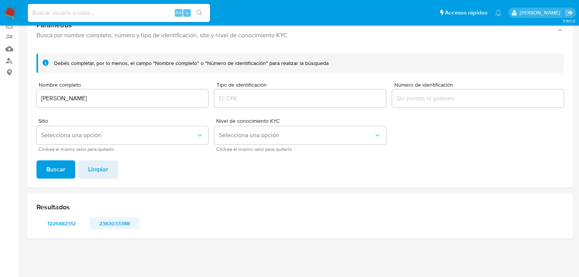
click at [120, 221] on span "2363033388" at bounding box center [114, 223] width 39 height 11
click at [55, 223] on span "1226482312" at bounding box center [61, 223] width 39 height 11
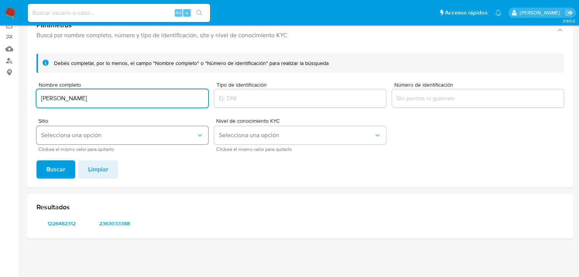
drag, startPoint x: 153, startPoint y: 99, endPoint x: 44, endPoint y: 126, distance: 112.5
click at [10, 100] on section "Bandeja Tablero Screening Búsqueda en Listas Watchlist Herramientas Operaciones…" at bounding box center [289, 108] width 579 height 338
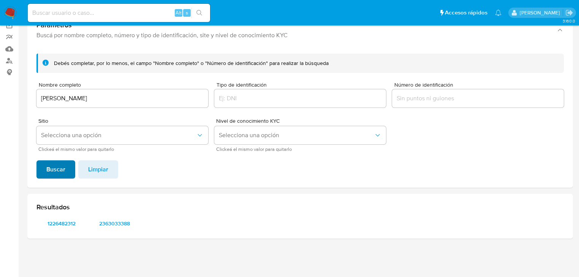
click at [56, 164] on span "Buscar" at bounding box center [55, 169] width 19 height 17
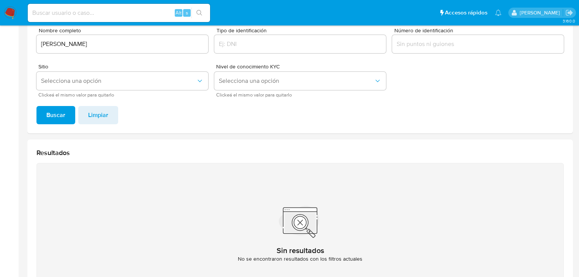
scroll to position [122, 0]
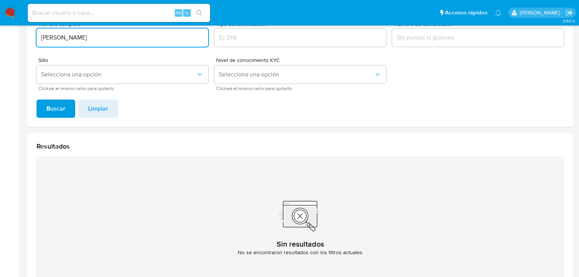
drag, startPoint x: 167, startPoint y: 33, endPoint x: -7, endPoint y: 31, distance: 174.7
click at [0, 31] on html "Pausado Ver notificaciones Alt s Accesos rápidos Presiona las siguientes teclas…" at bounding box center [289, 107] width 579 height 458
type input "[PERSON_NAME] DEL [PERSON_NAME]"
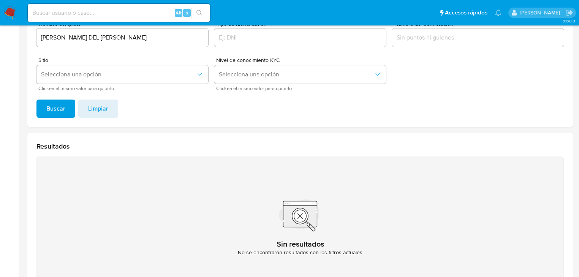
click at [47, 109] on span "Buscar" at bounding box center [55, 108] width 19 height 17
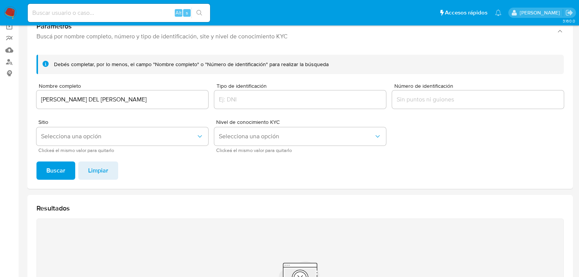
scroll to position [29, 0]
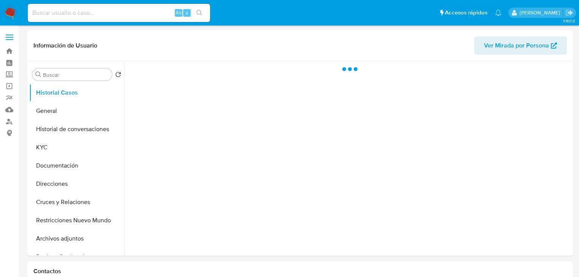
select select "10"
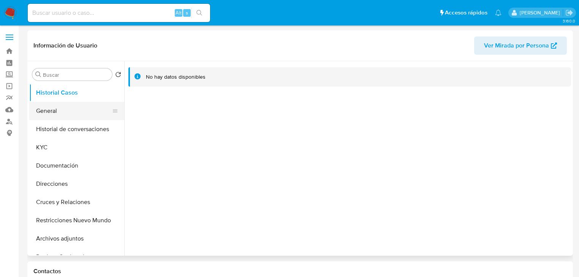
click at [50, 110] on button "General" at bounding box center [73, 111] width 89 height 18
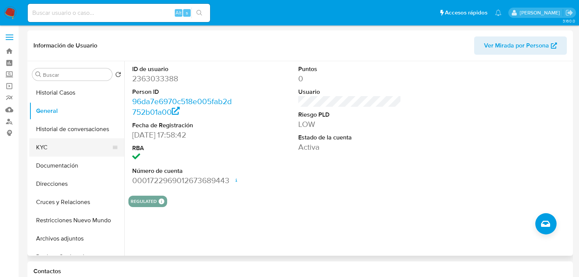
click at [43, 146] on button "KYC" at bounding box center [73, 147] width 89 height 18
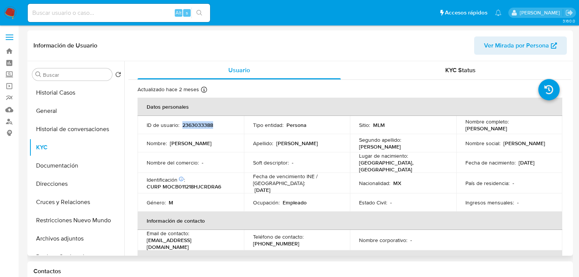
drag, startPoint x: 182, startPoint y: 125, endPoint x: 225, endPoint y: 130, distance: 43.2
click at [225, 130] on td "ID de usuario : 2363033388" at bounding box center [190, 125] width 106 height 18
copy p "2363033388"
click at [434, 159] on div "Lugar de nacimiento : MEXICO, JALISCO" at bounding box center [403, 162] width 88 height 21
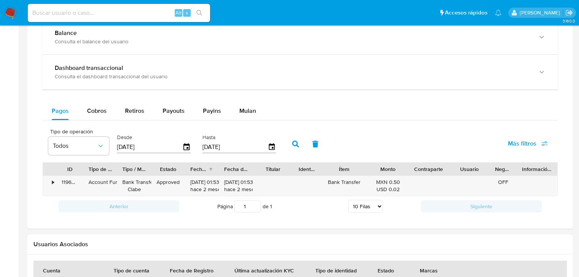
scroll to position [516, 0]
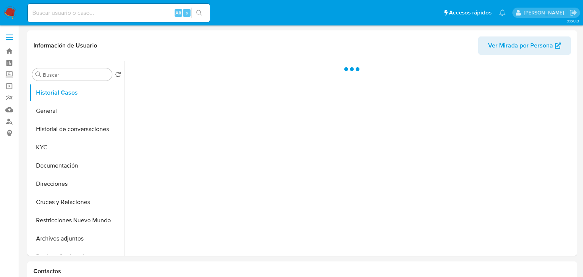
select select "10"
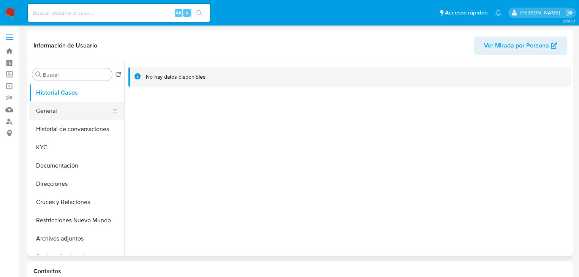
click at [64, 112] on button "General" at bounding box center [73, 111] width 89 height 18
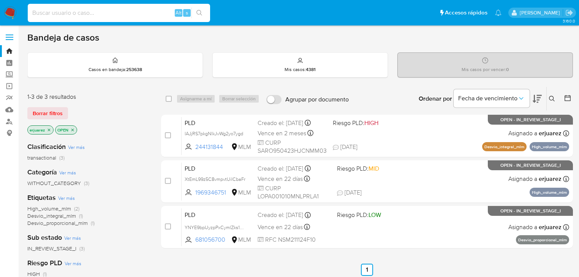
click at [85, 15] on input at bounding box center [119, 13] width 182 height 10
paste input "2446935314"
type input "2446935314"
click at [199, 11] on icon "search-icon" at bounding box center [199, 13] width 6 height 6
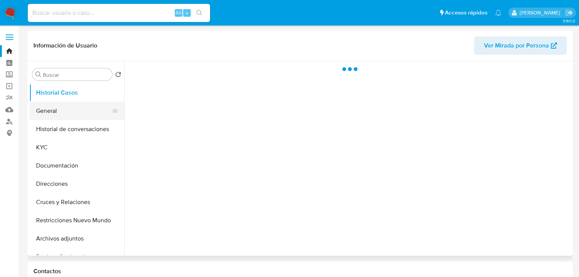
select select "10"
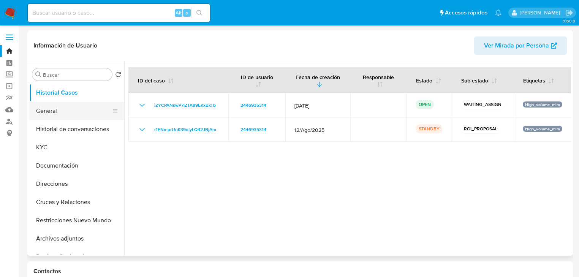
click at [62, 112] on button "General" at bounding box center [73, 111] width 89 height 18
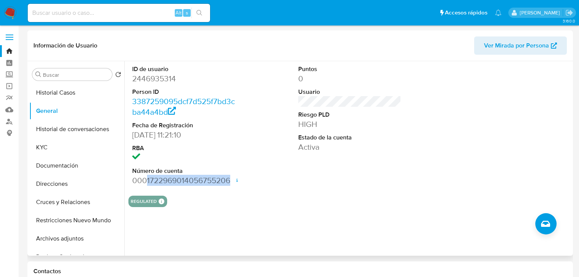
drag, startPoint x: 229, startPoint y: 181, endPoint x: 147, endPoint y: 182, distance: 82.8
click at [147, 182] on dd "0001722969014056755206 Fecha de apertura [DATE] 11:26 Estado ACTIVE" at bounding box center [183, 180] width 103 height 11
copy dd "1722969014056755206"
click at [104, 18] on div "Alt s" at bounding box center [119, 13] width 182 height 18
click at [112, 14] on input at bounding box center [119, 13] width 182 height 10
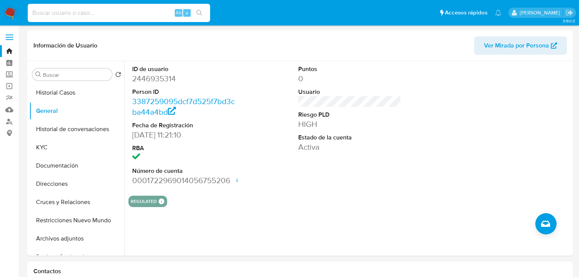
paste input "2272916227"
type input "2272916227"
click at [200, 12] on icon "search-icon" at bounding box center [199, 13] width 6 height 6
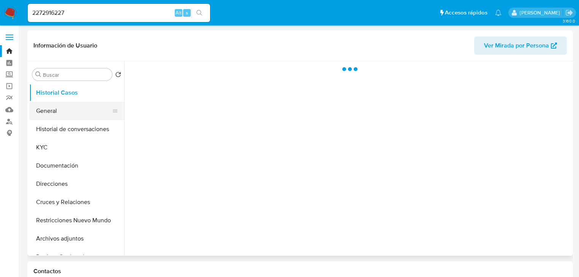
select select "10"
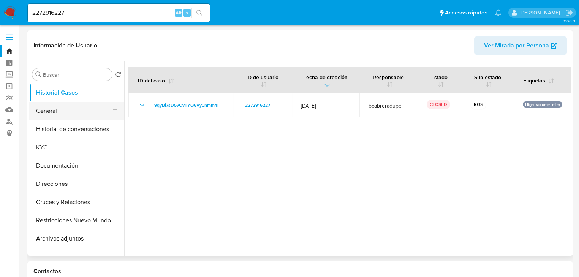
click at [57, 111] on button "General" at bounding box center [73, 111] width 89 height 18
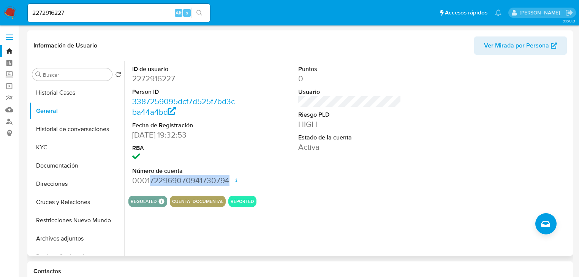
drag, startPoint x: 228, startPoint y: 179, endPoint x: 150, endPoint y: 180, distance: 78.6
click at [150, 180] on dd "0001722969070941730794 Fecha de apertura [DATE] 19:41 Estado ACTIVE" at bounding box center [183, 180] width 103 height 11
copy dd "722969070941730794"
click at [150, 182] on dd "0001722969070941730794 Fecha de apertura [DATE] 19:41 Estado ACTIVE" at bounding box center [183, 180] width 103 height 11
drag, startPoint x: 149, startPoint y: 181, endPoint x: 230, endPoint y: 179, distance: 80.5
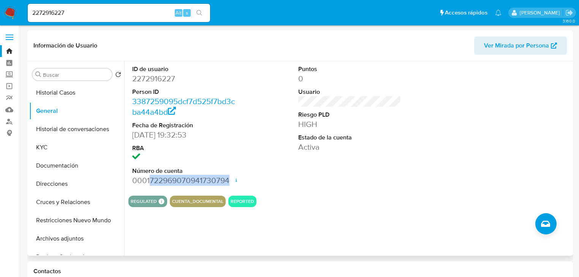
click at [230, 179] on dd "0001722969070941730794 Fecha de apertura [DATE] 19:41 Estado ACTIVE" at bounding box center [183, 180] width 103 height 11
copy dd "722969070941730794"
click at [55, 93] on button "Historial Casos" at bounding box center [73, 93] width 89 height 18
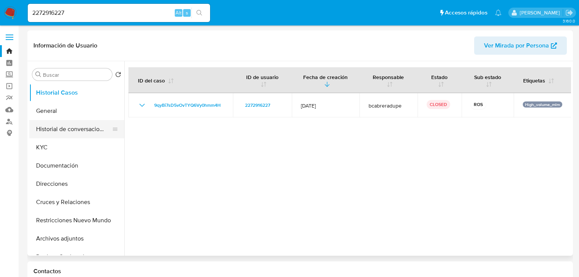
click at [37, 137] on button "Historial de conversaciones" at bounding box center [73, 129] width 89 height 18
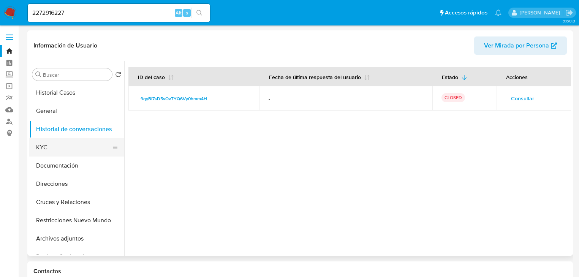
click at [39, 151] on button "KYC" at bounding box center [73, 147] width 89 height 18
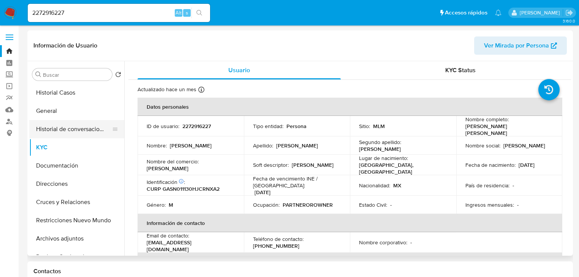
click at [52, 134] on button "Historial de conversaciones" at bounding box center [73, 129] width 89 height 18
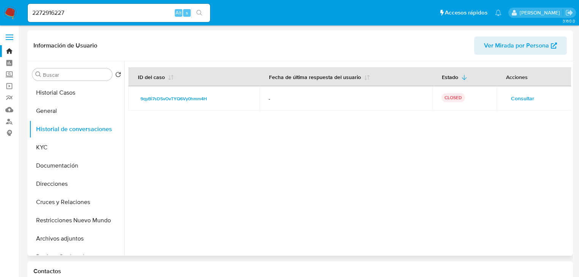
click at [517, 103] on span "Consultar" at bounding box center [522, 98] width 23 height 11
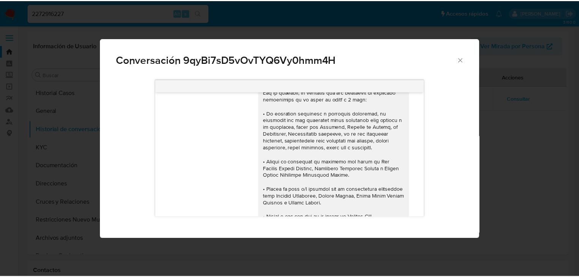
scroll to position [160, 0]
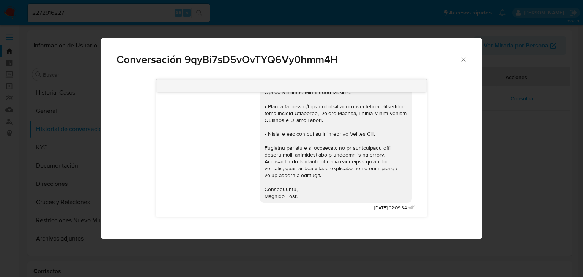
click at [513, 167] on div "Conversación 9qyBi7sD5vOvTYQ6Vy0hmm4H [DATE] 02:09:34" at bounding box center [291, 138] width 583 height 277
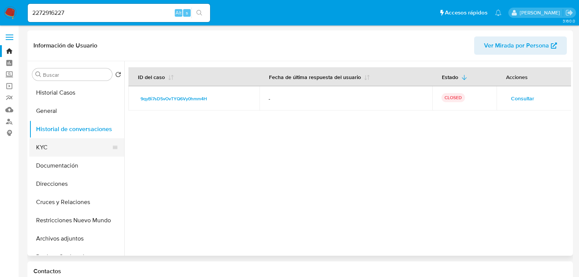
click at [49, 147] on button "KYC" at bounding box center [73, 147] width 89 height 18
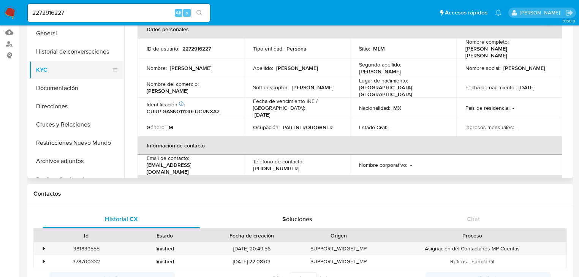
scroll to position [0, 0]
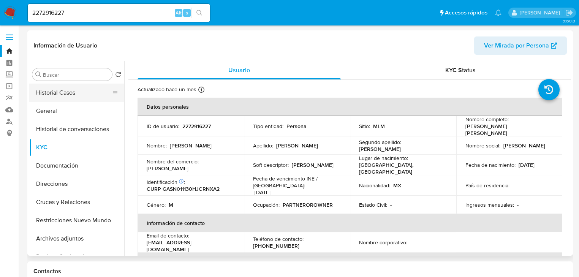
click at [65, 96] on button "Historial Casos" at bounding box center [73, 93] width 89 height 18
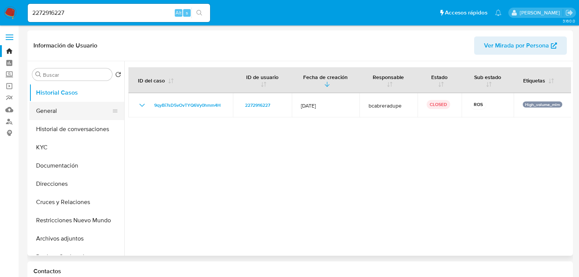
click at [61, 105] on button "General" at bounding box center [73, 111] width 89 height 18
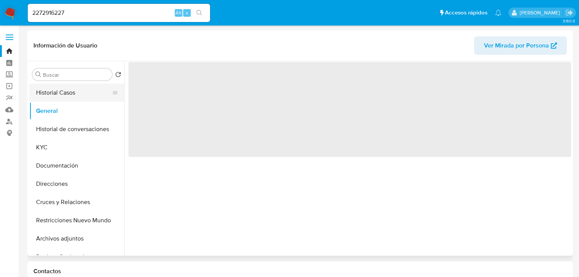
click at [81, 93] on button "Historial Casos" at bounding box center [73, 93] width 89 height 18
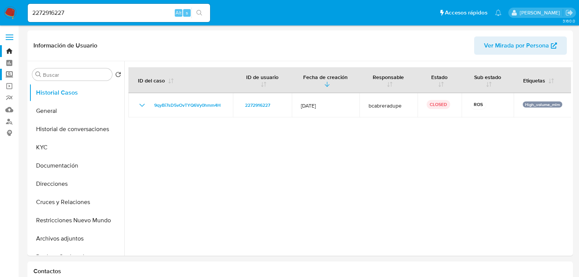
click at [10, 75] on label "Screening" at bounding box center [45, 75] width 90 height 12
click at [0, 0] on input "Screening" at bounding box center [0, 0] width 0 height 0
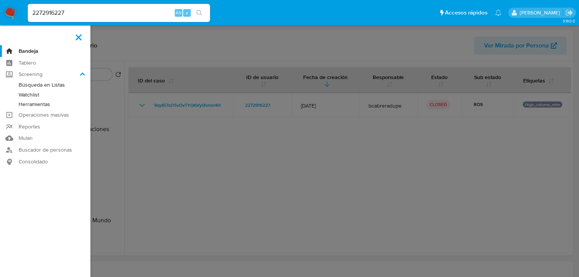
click at [36, 103] on link "Herramientas" at bounding box center [45, 103] width 90 height 9
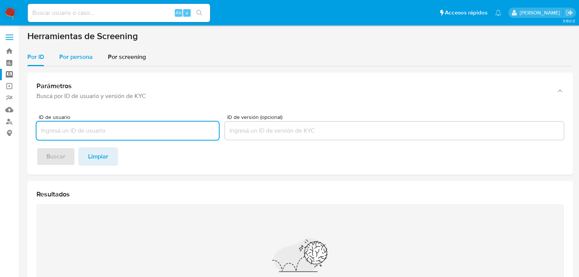
drag, startPoint x: 73, startPoint y: 60, endPoint x: 72, endPoint y: 66, distance: 5.7
click at [73, 60] on span "Por persona" at bounding box center [75, 56] width 33 height 9
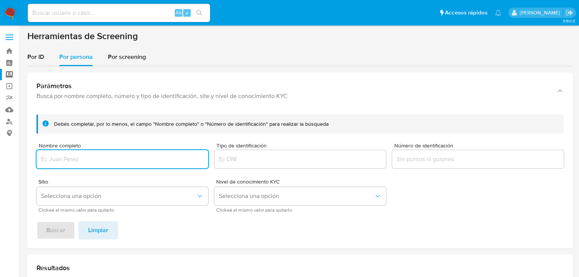
click at [68, 157] on input "Nombre completo" at bounding box center [122, 159] width 172 height 10
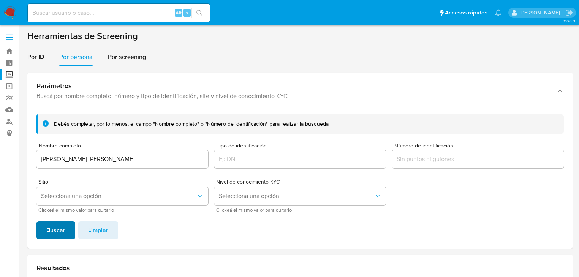
click at [56, 222] on span "Buscar" at bounding box center [55, 230] width 19 height 17
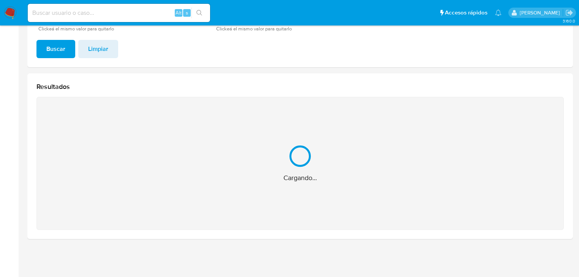
scroll to position [61, 0]
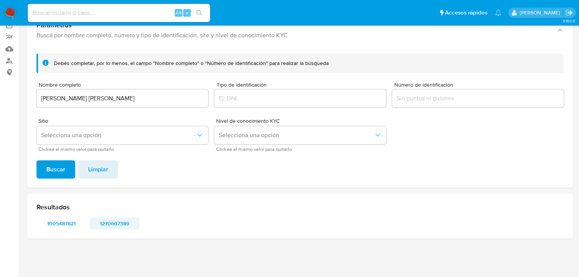
click at [111, 223] on span "1270607389" at bounding box center [114, 223] width 39 height 11
click at [63, 227] on span "1005487821" at bounding box center [61, 223] width 39 height 11
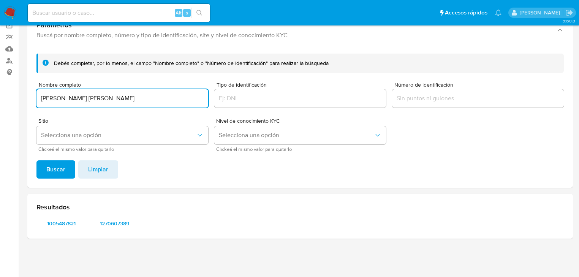
drag, startPoint x: 176, startPoint y: 93, endPoint x: 21, endPoint y: 83, distance: 155.2
click at [21, 81] on main "3.160.0" at bounding box center [289, 108] width 579 height 338
type input "[PERSON_NAME] [PERSON_NAME]"
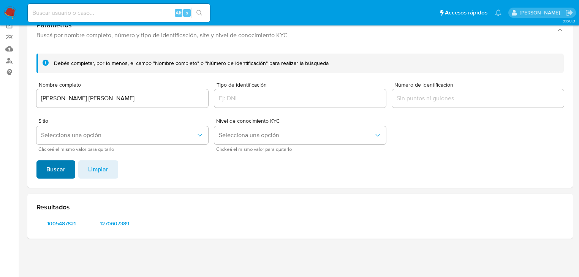
click at [54, 170] on span "Buscar" at bounding box center [55, 169] width 19 height 17
click at [101, 222] on span "2383205673" at bounding box center [114, 223] width 39 height 11
click at [62, 224] on span "2376868890" at bounding box center [61, 223] width 39 height 11
click at [6, 8] on img at bounding box center [10, 12] width 13 height 13
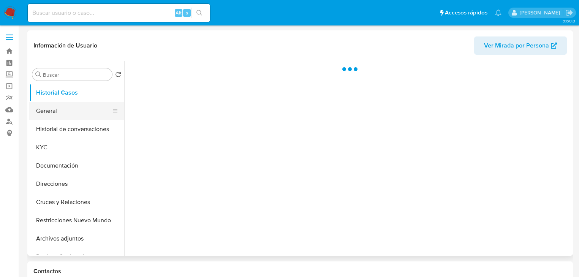
select select "10"
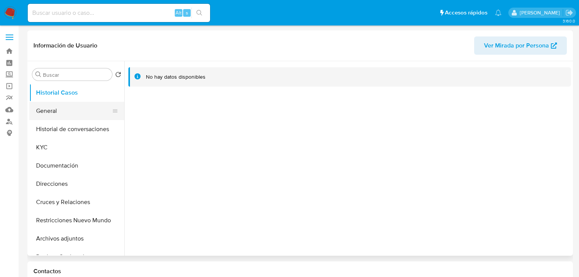
click at [44, 109] on button "General" at bounding box center [73, 111] width 89 height 18
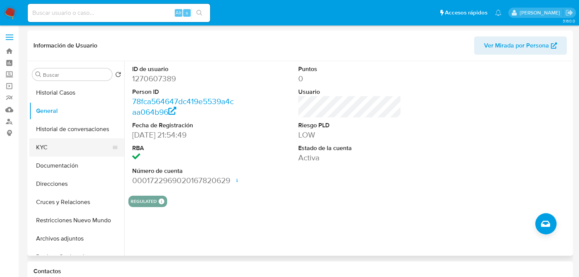
click at [50, 147] on button "KYC" at bounding box center [73, 147] width 89 height 18
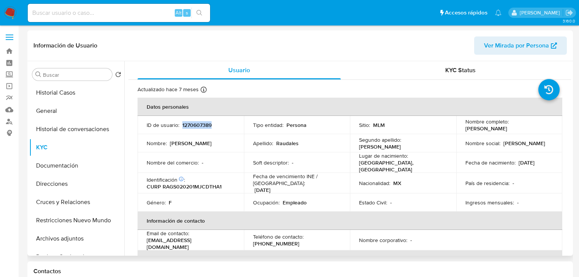
drag, startPoint x: 182, startPoint y: 123, endPoint x: 219, endPoint y: 127, distance: 37.7
click at [219, 127] on div "ID de usuario : 1270607389" at bounding box center [191, 125] width 88 height 7
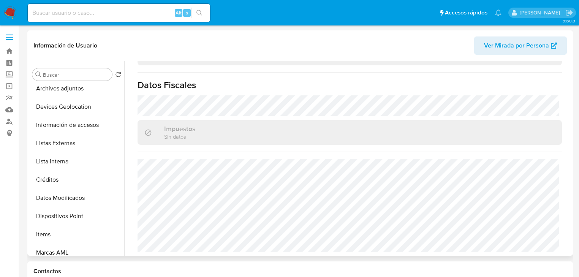
scroll to position [481, 0]
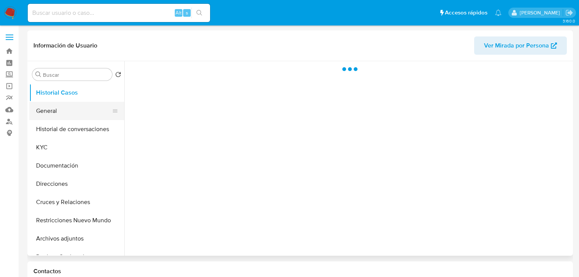
click at [53, 107] on button "General" at bounding box center [73, 111] width 89 height 18
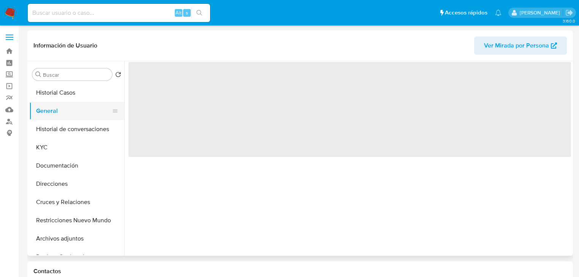
select select "10"
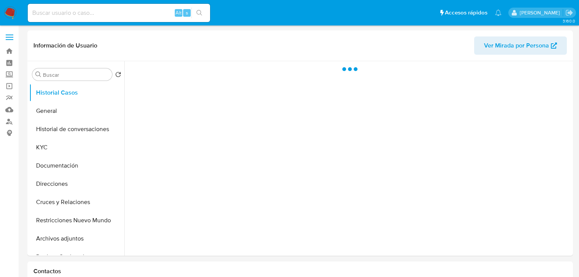
select select "10"
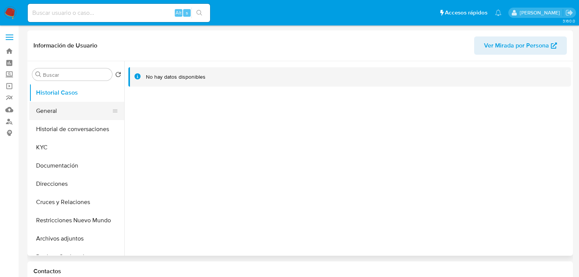
click at [49, 113] on button "General" at bounding box center [73, 111] width 89 height 18
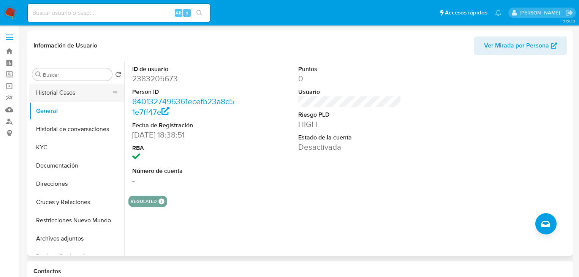
click at [73, 93] on button "Historial Casos" at bounding box center [73, 93] width 89 height 18
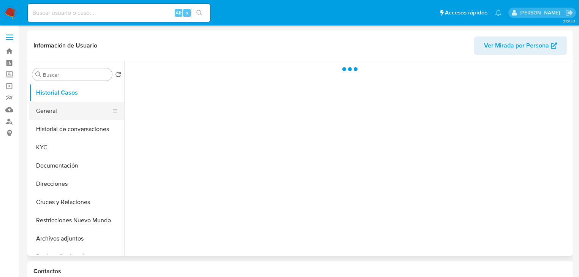
click at [61, 109] on button "General" at bounding box center [73, 111] width 89 height 18
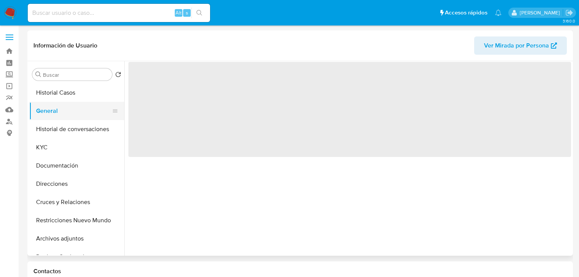
select select "10"
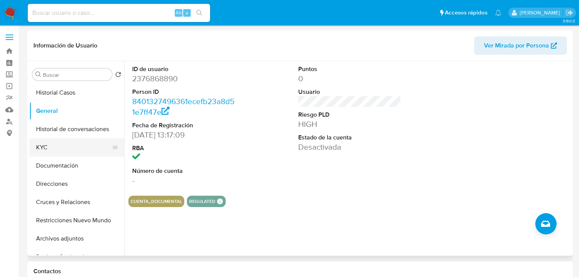
click at [52, 150] on button "KYC" at bounding box center [73, 147] width 89 height 18
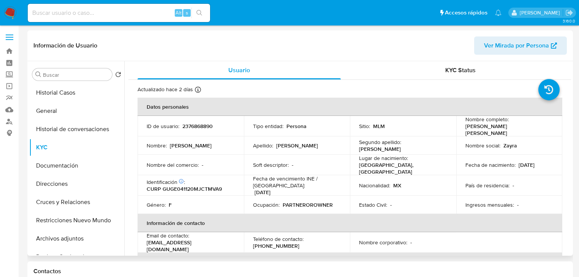
click at [182, 124] on p "2376868890" at bounding box center [197, 126] width 30 height 7
drag, startPoint x: 181, startPoint y: 125, endPoint x: 217, endPoint y: 128, distance: 36.6
click at [217, 128] on div "ID de usuario : 2376868890" at bounding box center [191, 126] width 88 height 7
copy p "2376868890"
click at [425, 204] on td "Estado Civil : -" at bounding box center [403, 205] width 106 height 18
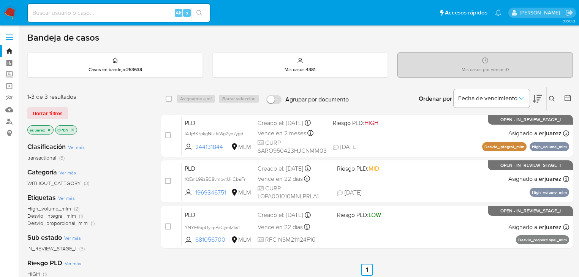
drag, startPoint x: 49, startPoint y: 129, endPoint x: 58, endPoint y: 131, distance: 8.8
click at [51, 129] on icon "close-filter" at bounding box center [49, 130] width 5 height 5
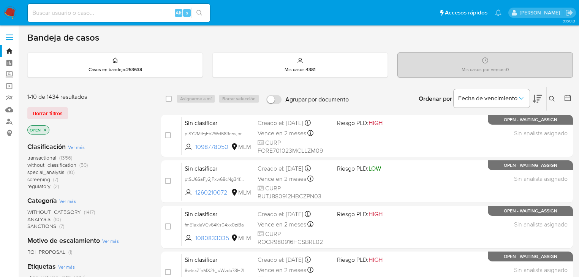
drag, startPoint x: 550, startPoint y: 98, endPoint x: 461, endPoint y: 134, distance: 95.4
click at [549, 98] on icon at bounding box center [552, 99] width 6 height 6
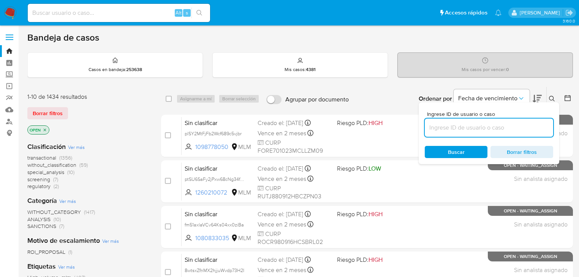
click at [458, 128] on input at bounding box center [489, 128] width 128 height 10
type input "2446935314"
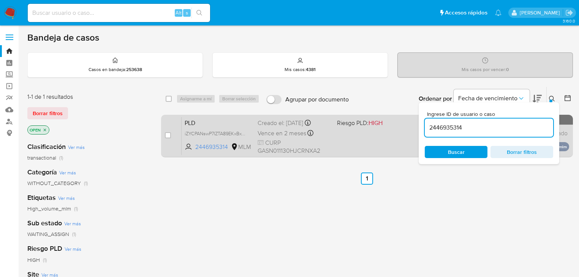
click at [171, 137] on div "case-item-checkbox No es posible asignar el caso" at bounding box center [173, 136] width 17 height 38
drag, startPoint x: 168, startPoint y: 135, endPoint x: 174, endPoint y: 122, distance: 14.8
click at [169, 135] on input "checkbox" at bounding box center [168, 135] width 6 height 6
checkbox input "true"
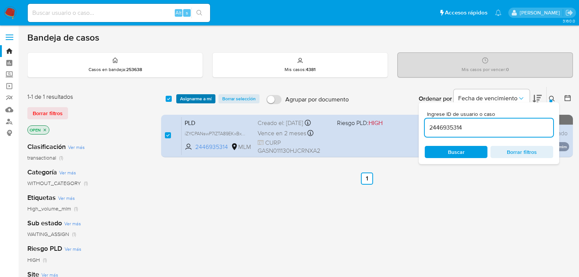
click at [194, 96] on span "Asignarme a mí" at bounding box center [196, 99] width 32 height 8
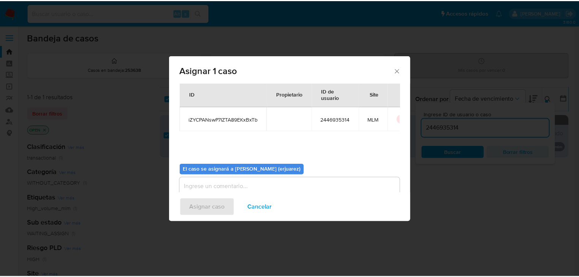
scroll to position [39, 0]
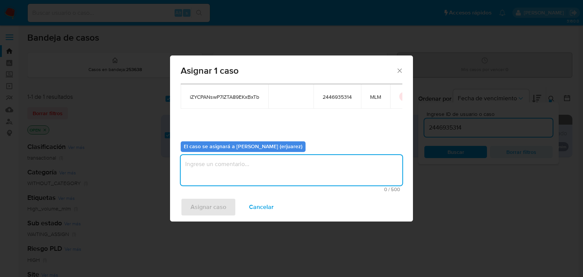
click at [221, 175] on textarea "assign-modal" at bounding box center [292, 170] width 222 height 30
type textarea "e"
type textarea "EPJU"
click at [220, 213] on span "Asignar caso" at bounding box center [209, 207] width 36 height 17
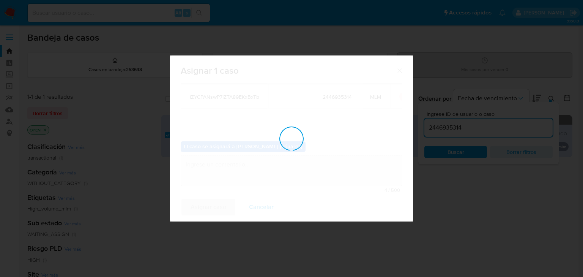
checkbox input "false"
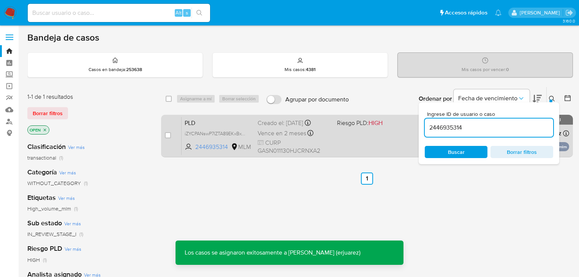
click at [365, 138] on div "PLD iZYCPANswP7IZTA89EKxBxTb 2446935314 MLM Riesgo PLD: HIGH Creado el: 12/09/2…" at bounding box center [375, 136] width 387 height 38
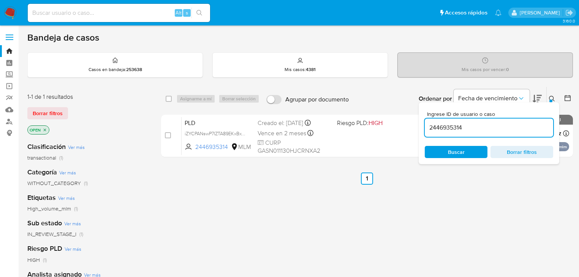
click at [11, 14] on img at bounding box center [10, 12] width 13 height 13
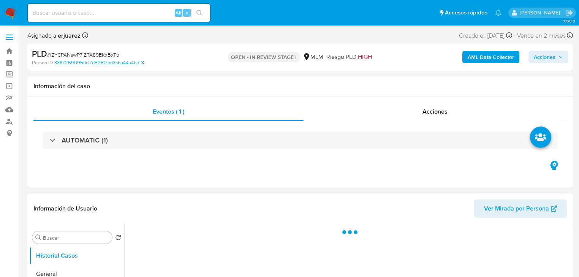
select select "10"
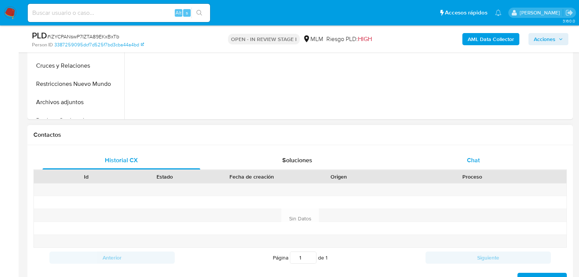
drag, startPoint x: 470, startPoint y: 155, endPoint x: 458, endPoint y: 158, distance: 13.3
click at [470, 156] on span "Chat" at bounding box center [473, 160] width 13 height 9
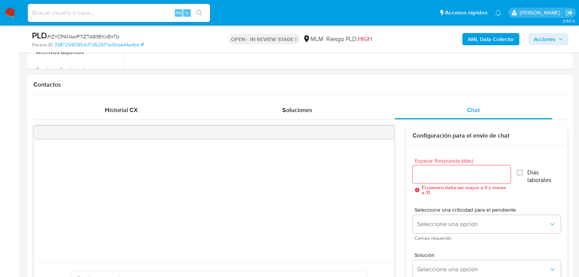
scroll to position [333, 0]
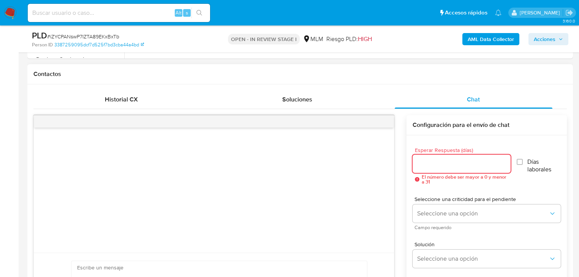
click at [431, 162] on input "Esperar Respuesta (días)" at bounding box center [461, 164] width 98 height 10
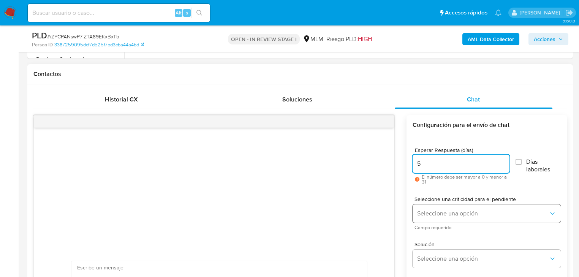
type input "5"
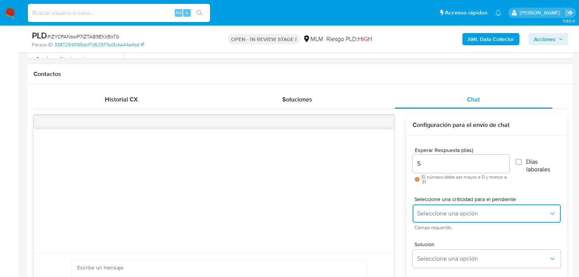
click at [439, 216] on span "Seleccione una opción" at bounding box center [482, 214] width 131 height 8
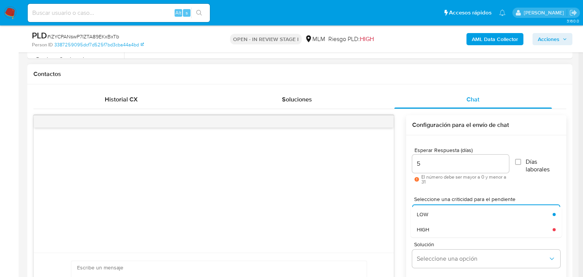
click at [434, 230] on div "HIGH" at bounding box center [482, 229] width 131 height 15
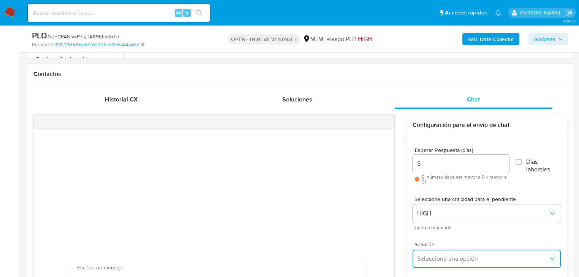
drag, startPoint x: 450, startPoint y: 253, endPoint x: 463, endPoint y: 250, distance: 13.6
click at [450, 254] on button "Seleccione una opción" at bounding box center [486, 258] width 148 height 18
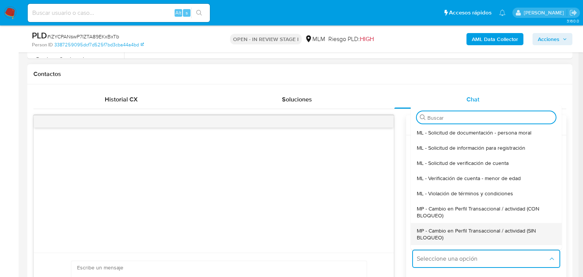
drag, startPoint x: 493, startPoint y: 227, endPoint x: 396, endPoint y: 187, distance: 104.7
click at [493, 228] on span "MP - Cambio en Perfil Transaccional / actividad (SIN BLOQUEO)" at bounding box center [484, 234] width 134 height 14
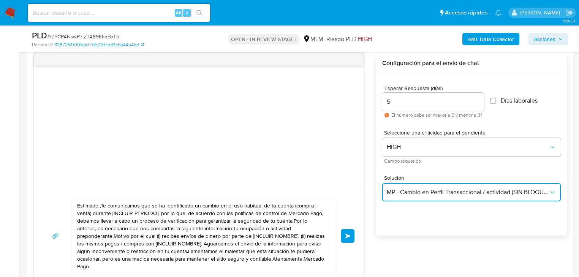
scroll to position [455, 0]
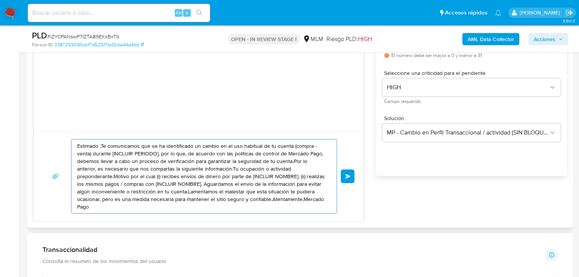
drag, startPoint x: 70, startPoint y: 108, endPoint x: 150, endPoint y: 141, distance: 86.3
paste textarea "Noe se ha identificado un cambio en el uso habitual de tu cuenta para garantiza…"
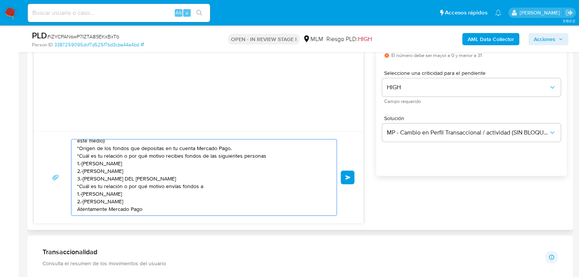
scroll to position [0, 0]
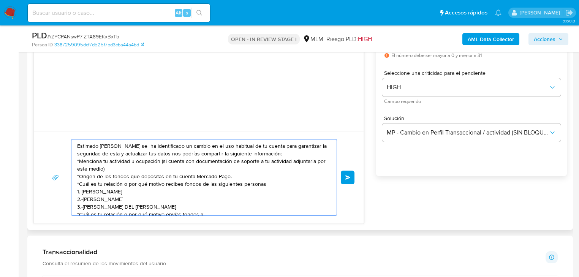
click at [116, 167] on textarea "Estimado Noe se ha identificado un cambio en el uso habitual de tu cuenta para …" at bounding box center [202, 177] width 250 height 76
drag, startPoint x: 243, startPoint y: 175, endPoint x: 68, endPoint y: 175, distance: 174.7
click at [68, 175] on div "Estimado Noe se ha identificado un cambio en el uso habitual de tu cuenta para …" at bounding box center [198, 177] width 311 height 77
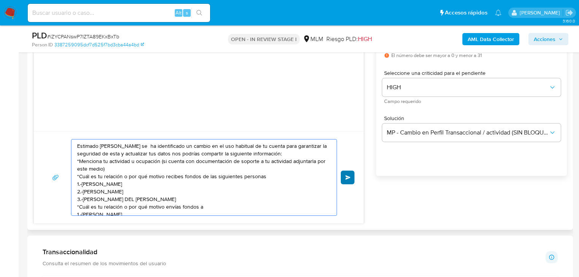
type textarea "Estimado Noe se ha identificado un cambio en el uso habitual de tu cuenta para …"
click at [346, 175] on span "Enviar" at bounding box center [347, 177] width 5 height 5
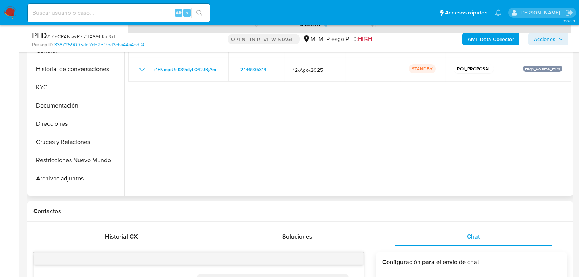
scroll to position [120, 0]
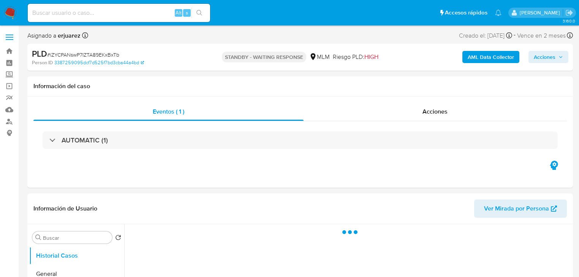
select select "10"
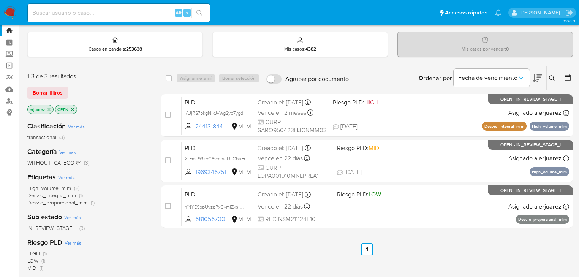
scroll to position [30, 0]
